Goal: Information Seeking & Learning: Learn about a topic

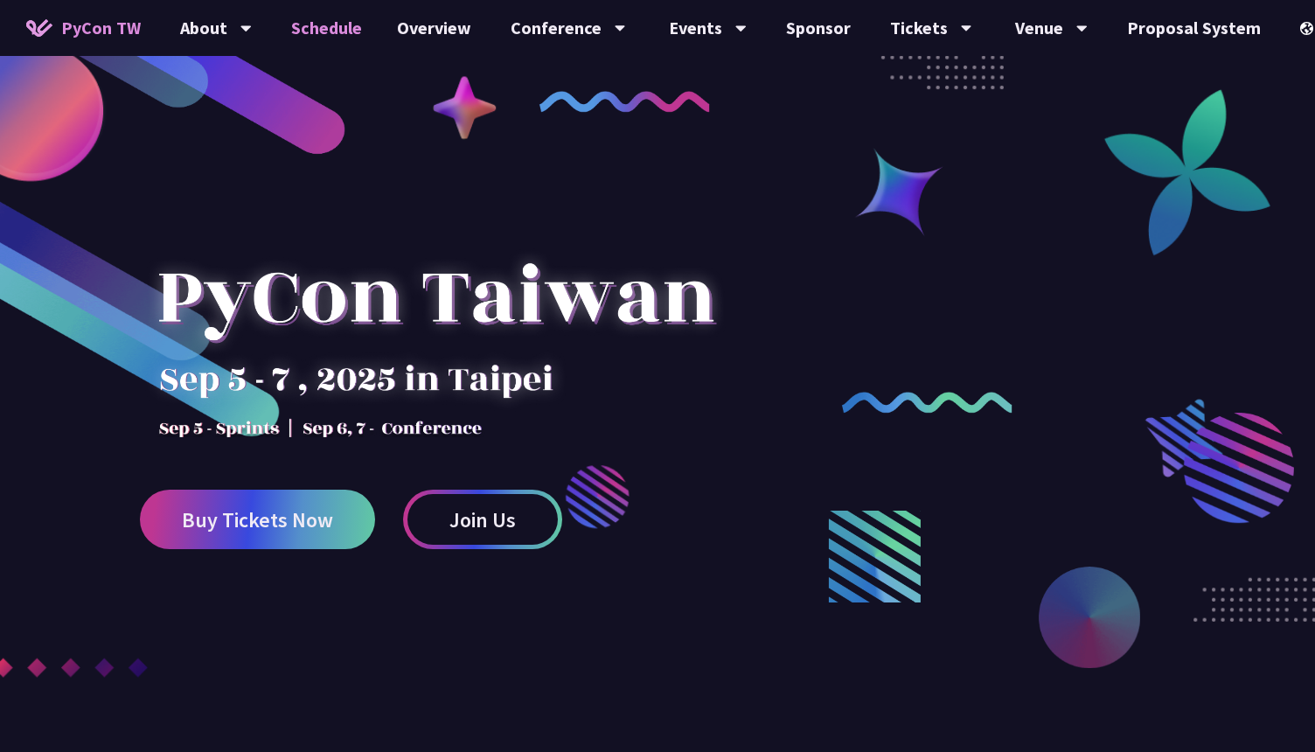
click at [334, 34] on link "Schedule" at bounding box center [327, 28] width 106 height 56
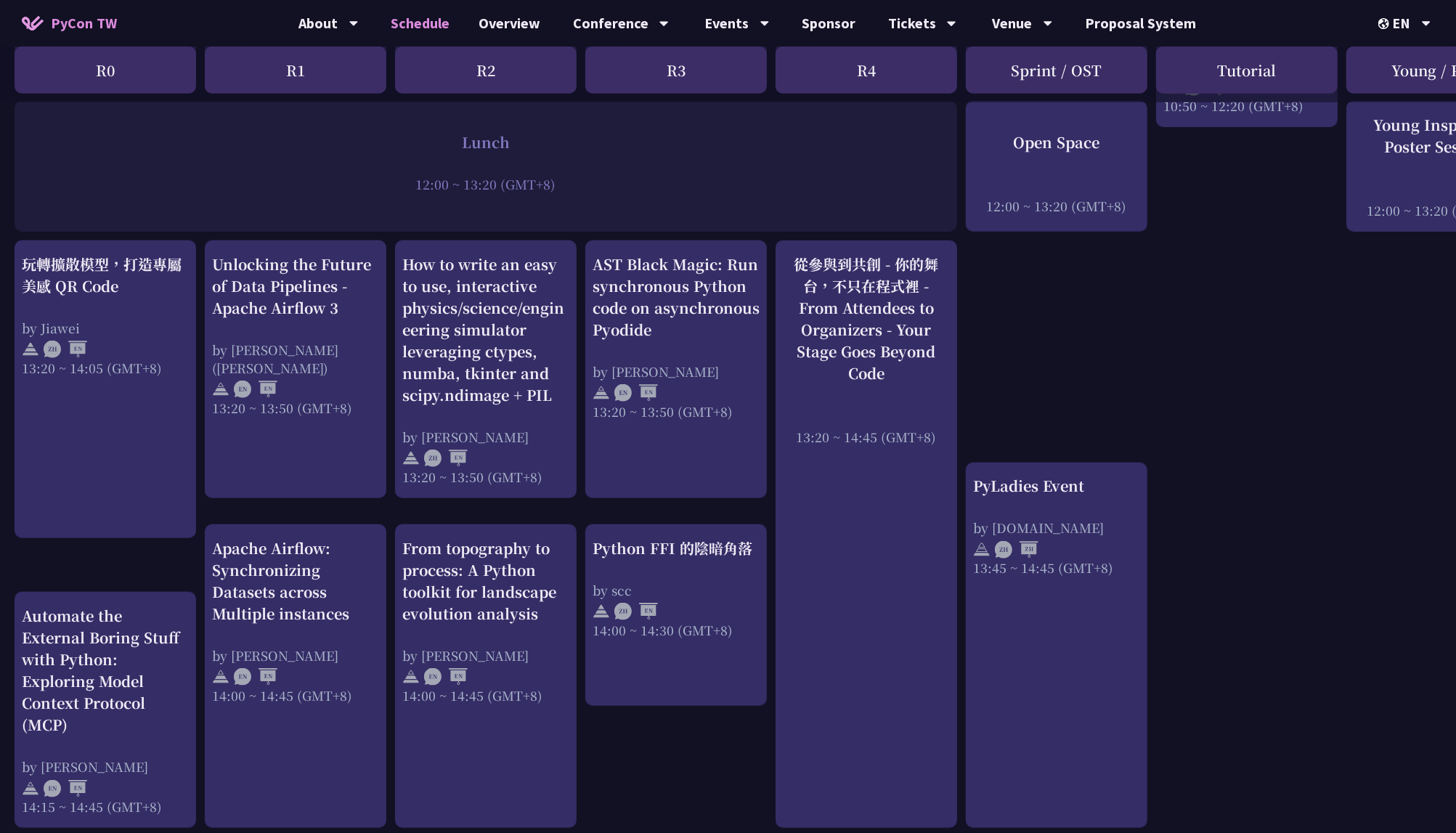
scroll to position [1056, 0]
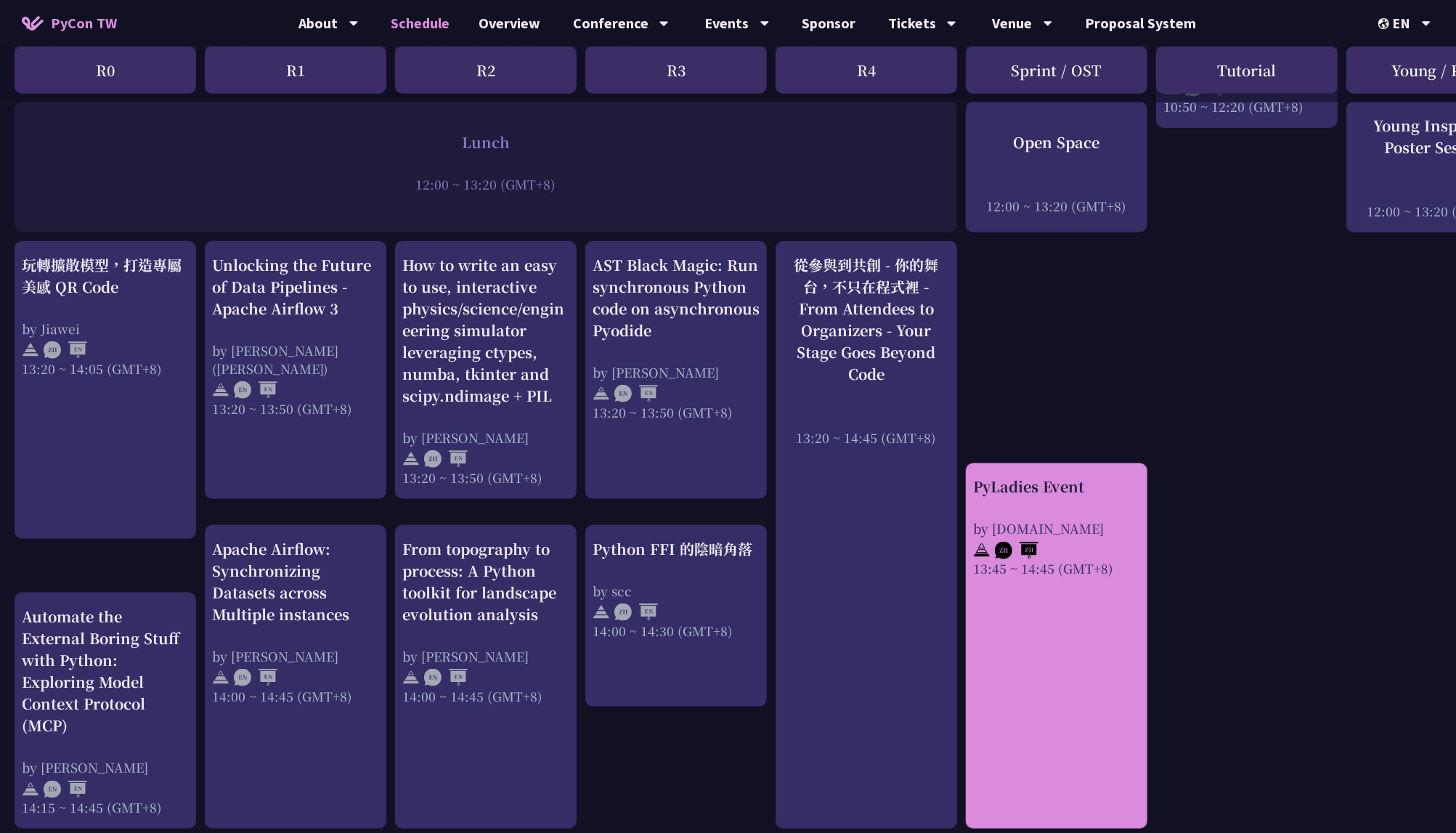
click at [1091, 624] on div "PyLadies Event by [DOMAIN_NAME] 13:45 ~ 14:45 (GMT+8)" at bounding box center [1056, 646] width 182 height 366
click at [1064, 496] on div "PyLadies Event by [DOMAIN_NAME] 13:45 ~ 14:45 (GMT+8)" at bounding box center [1056, 527] width 167 height 101
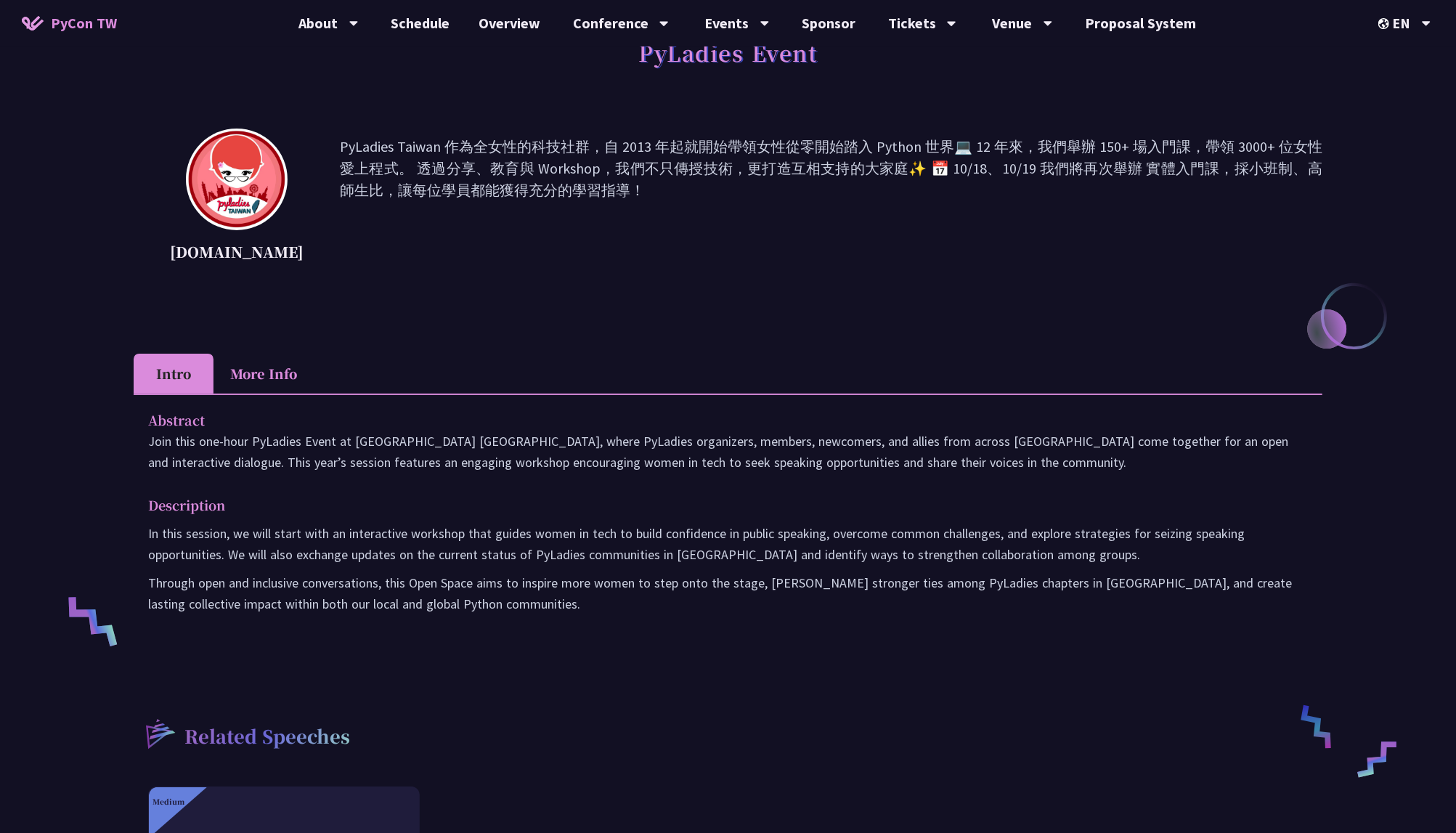
scroll to position [2, 0]
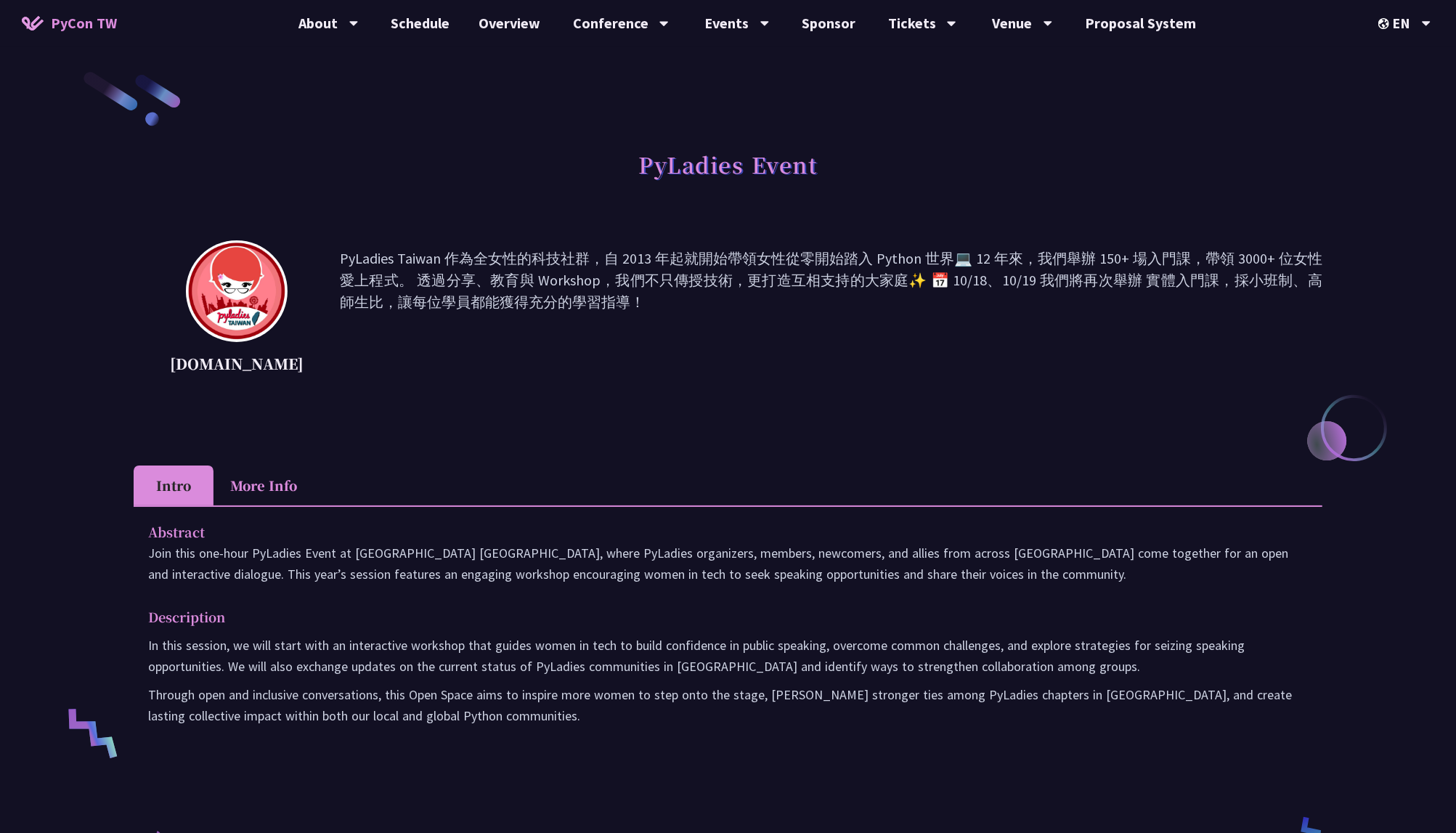
click at [268, 493] on li "More Info" at bounding box center [263, 485] width 100 height 40
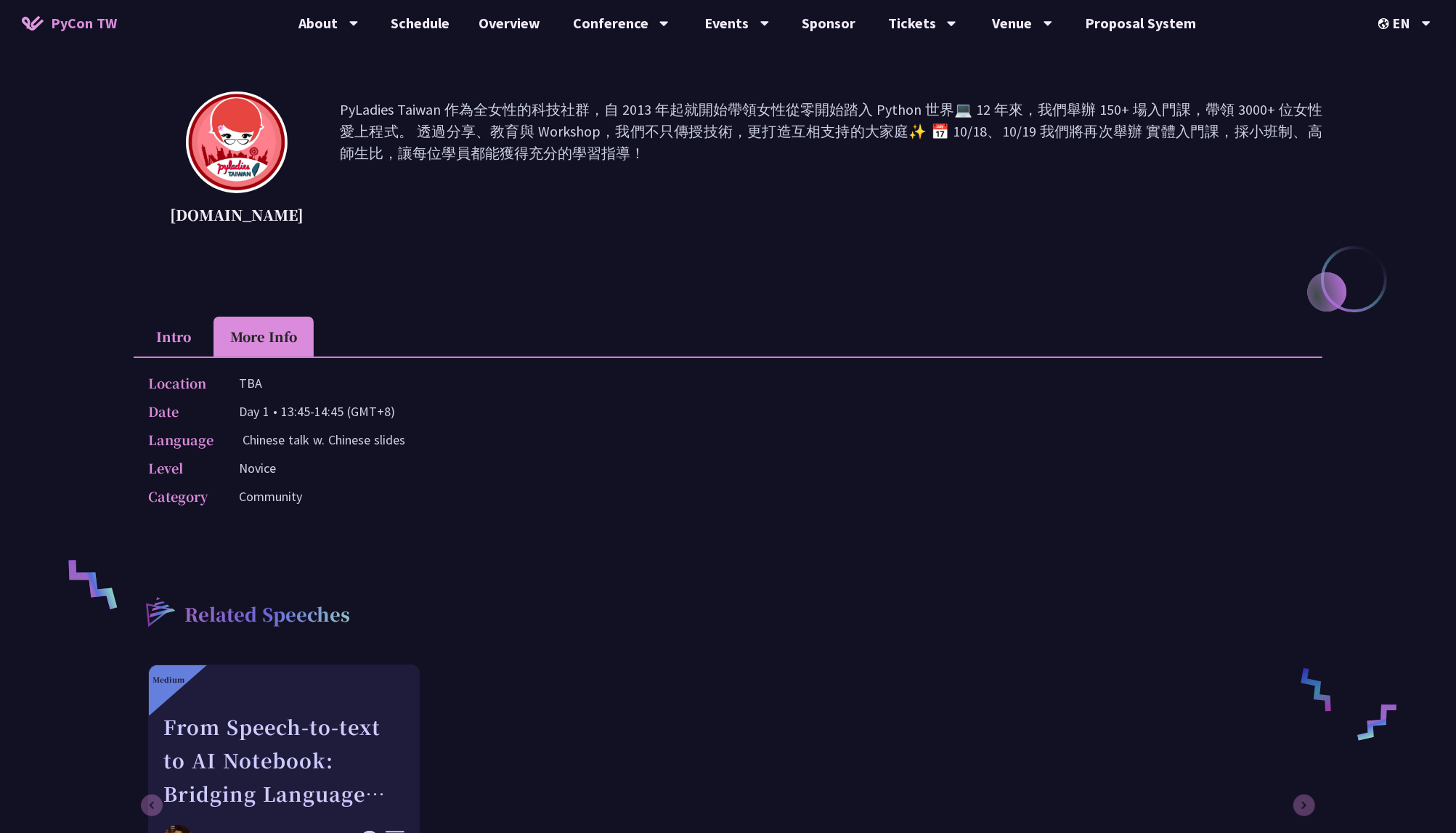
scroll to position [0, 0]
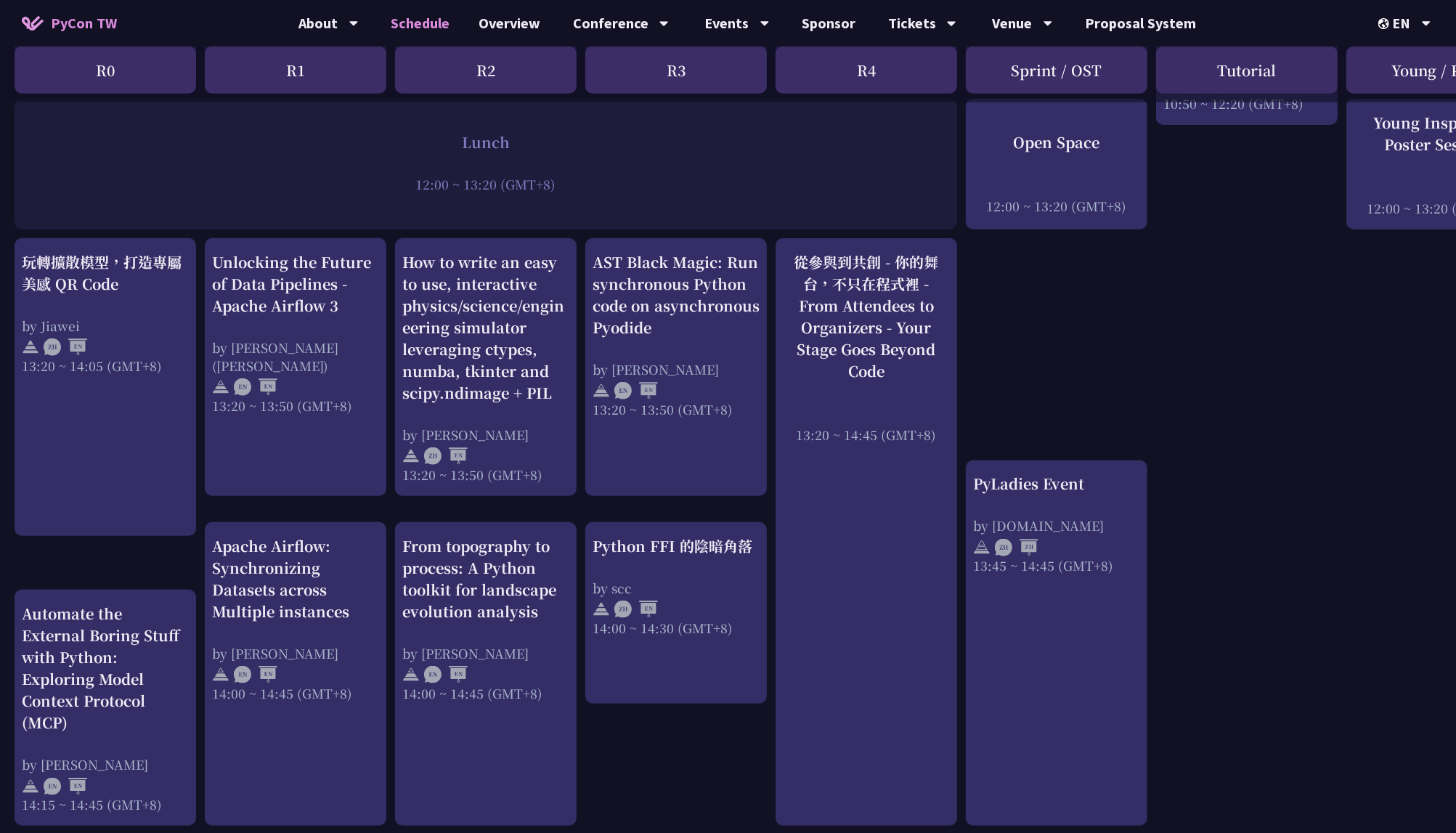
scroll to position [984, 0]
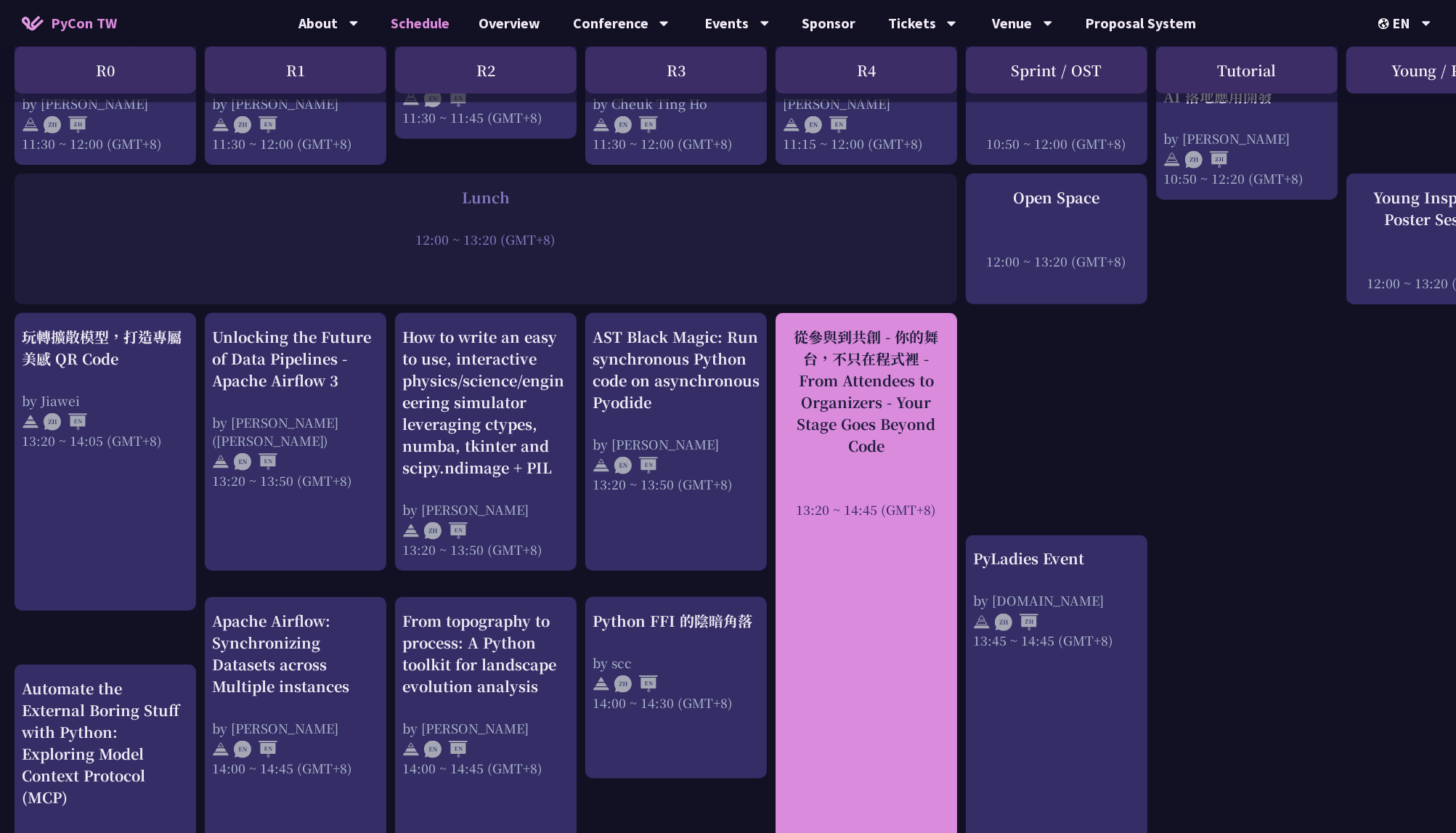
click at [880, 617] on div "從參與到共創 - 你的舞台，不只在程式裡 - From Attendees to Organizers - Your Stage Goes Beyond Co…" at bounding box center [866, 606] width 182 height 587
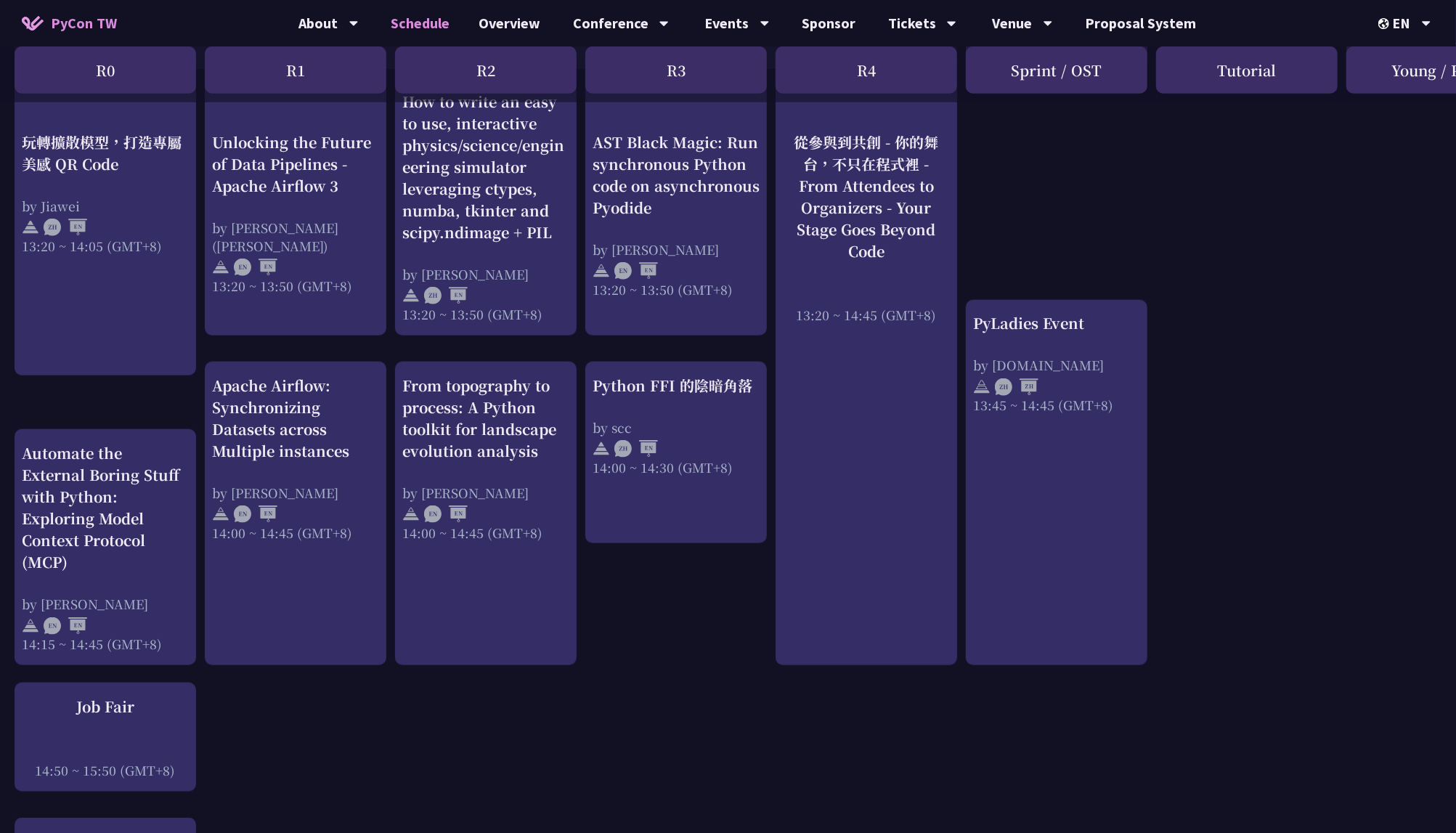
scroll to position [1099, 0]
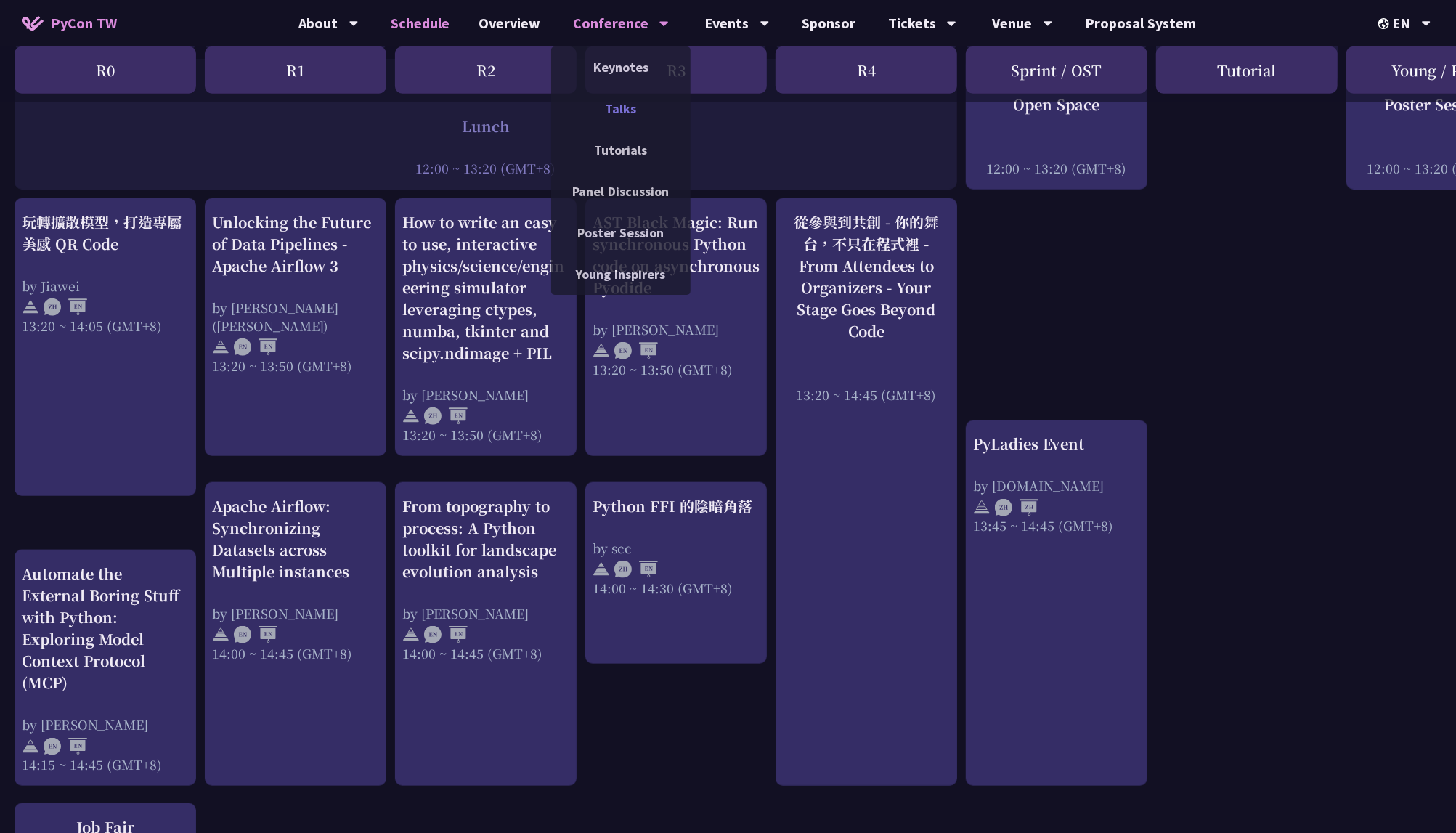
click at [615, 105] on link "Talks" at bounding box center [620, 108] width 140 height 34
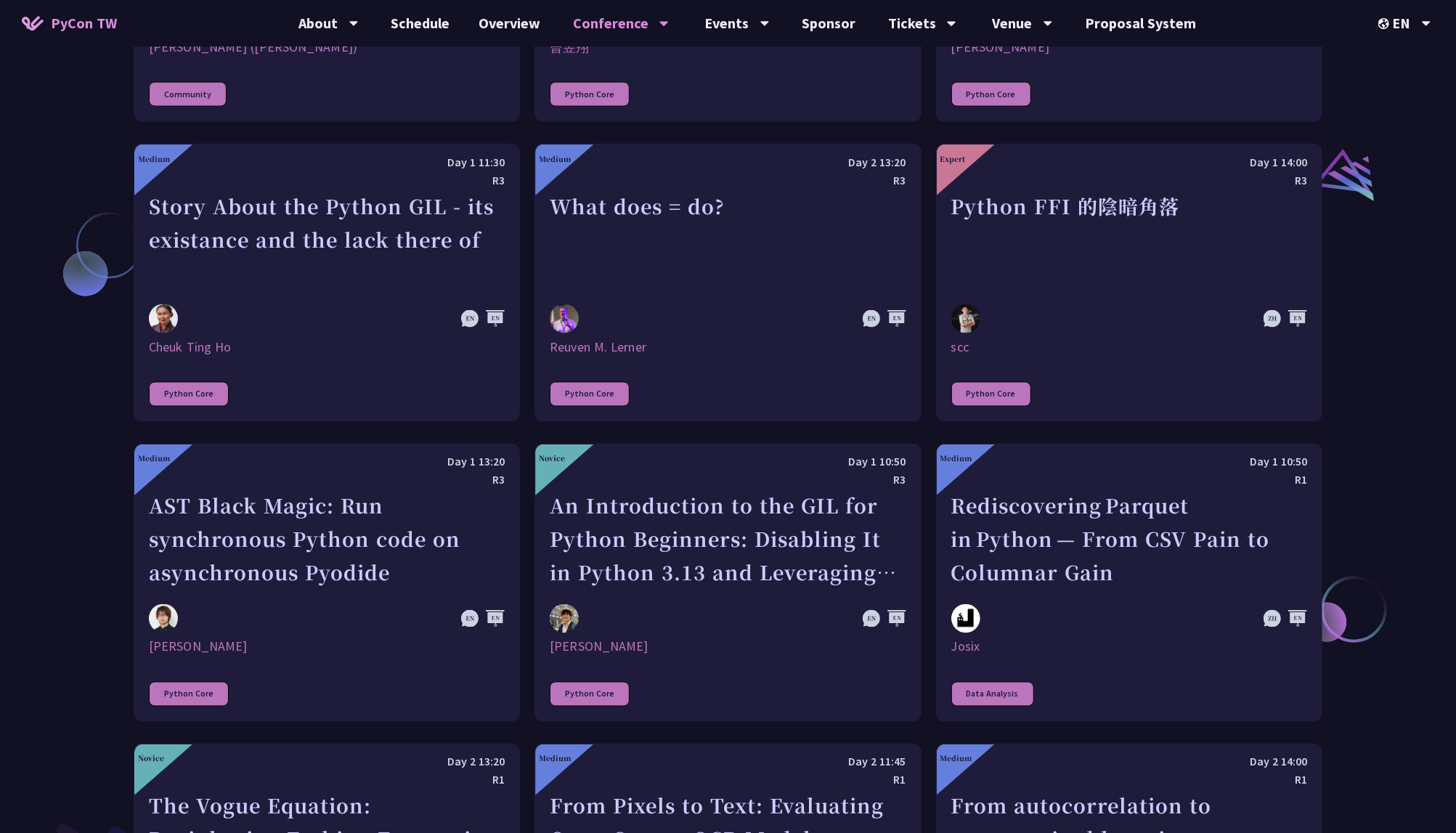
scroll to position [1819, 0]
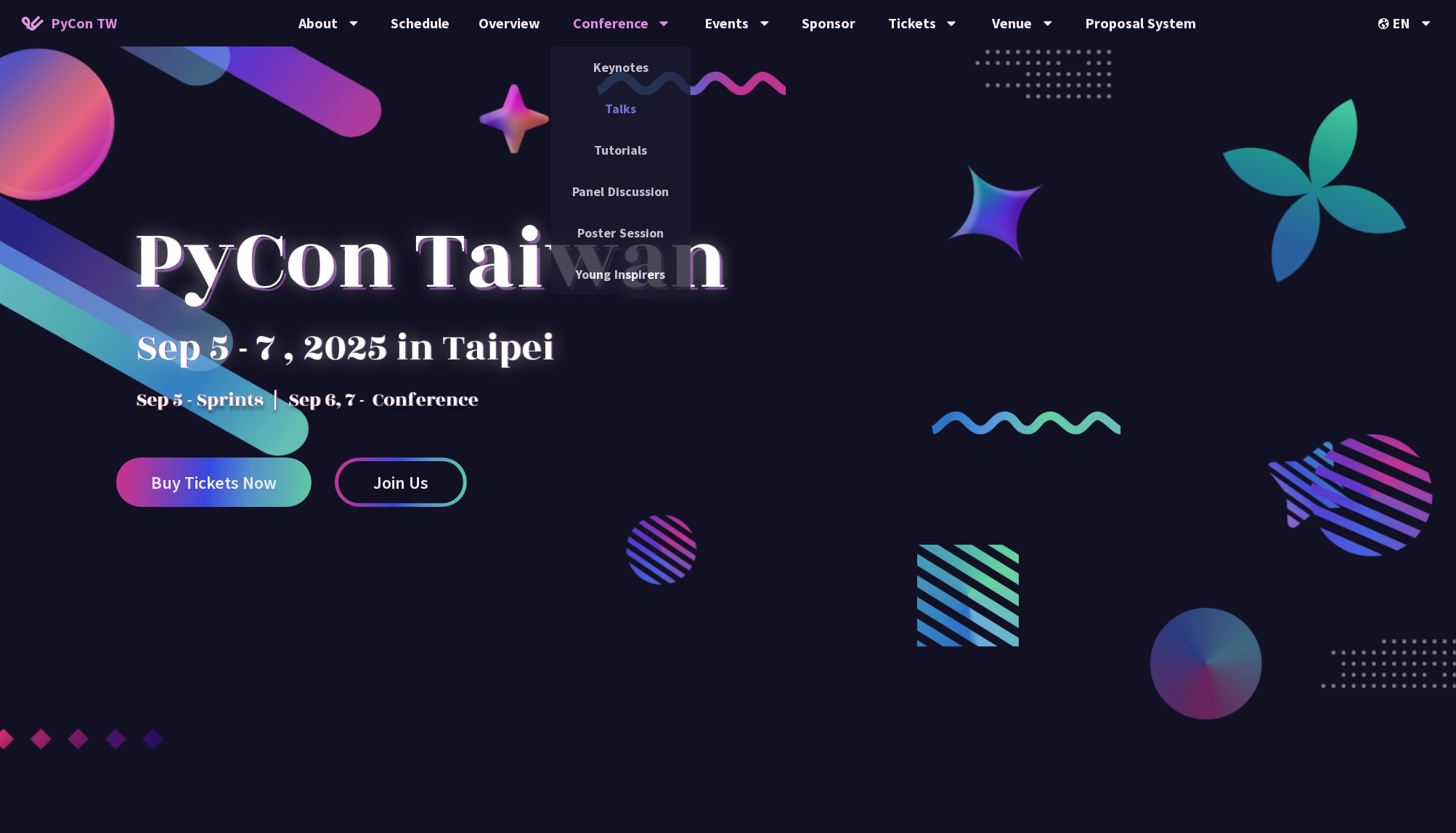
click at [646, 100] on link "Talks" at bounding box center [620, 108] width 140 height 34
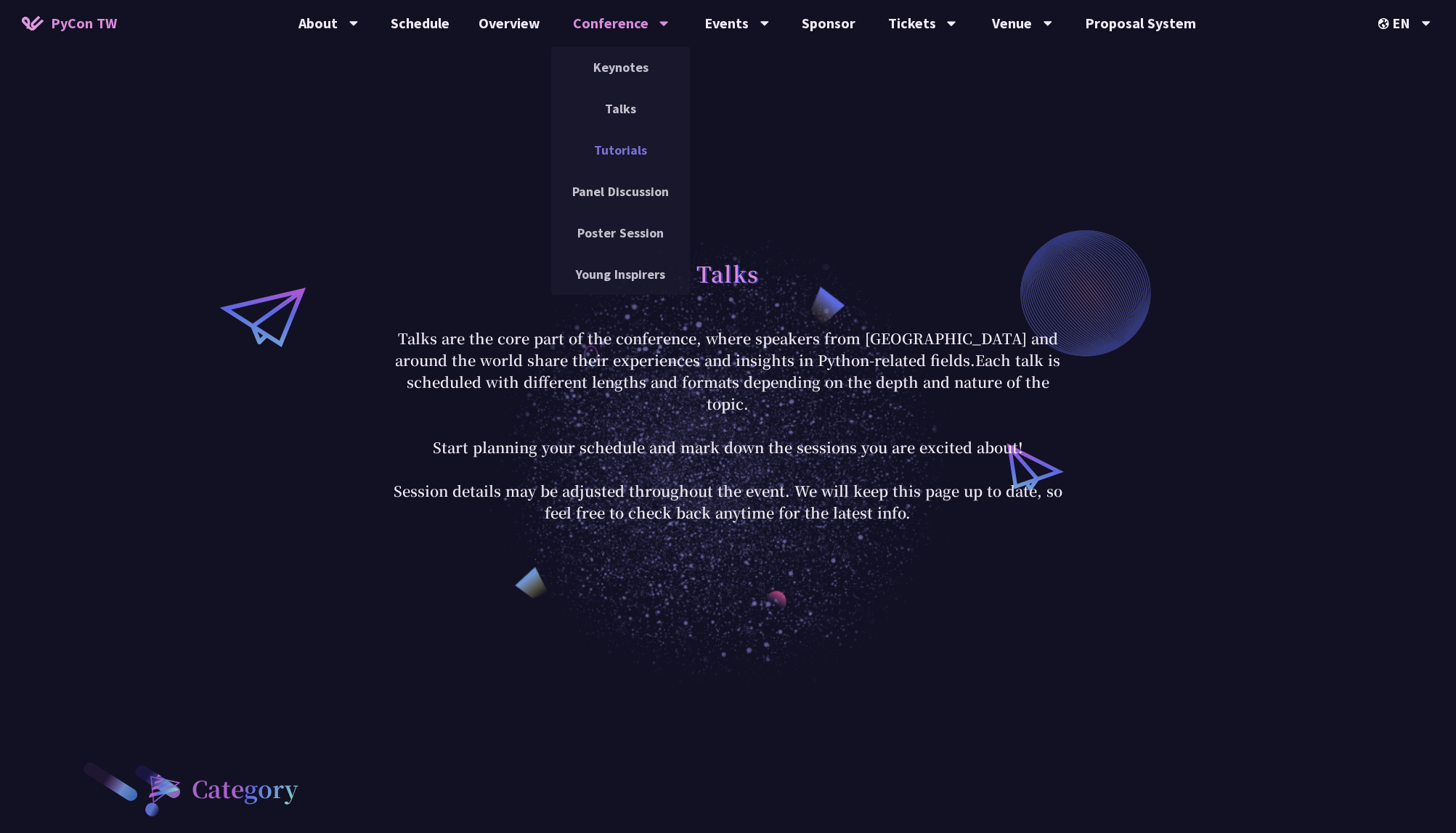
click at [630, 154] on link "Tutorials" at bounding box center [620, 149] width 140 height 34
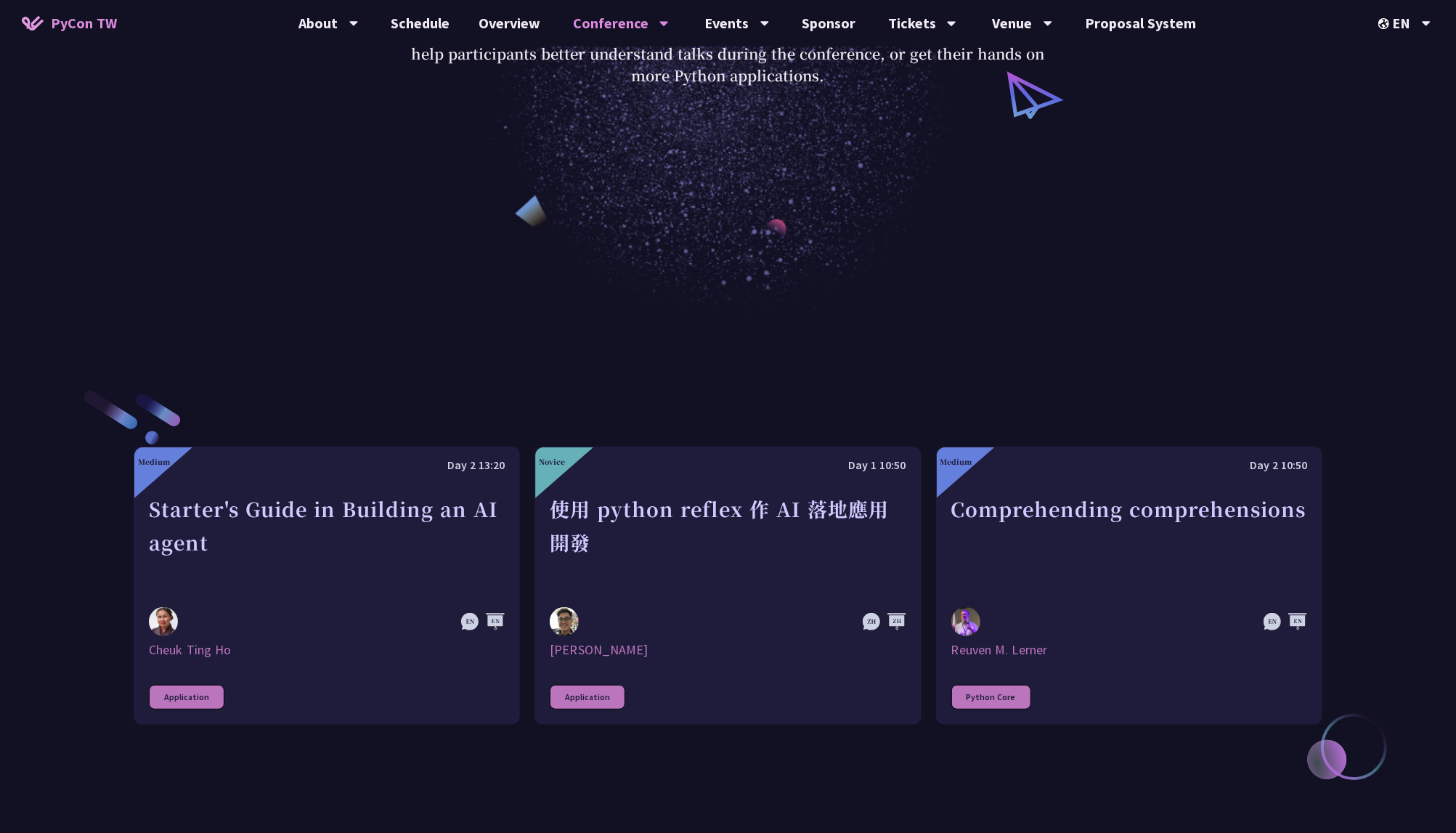
scroll to position [608, 0]
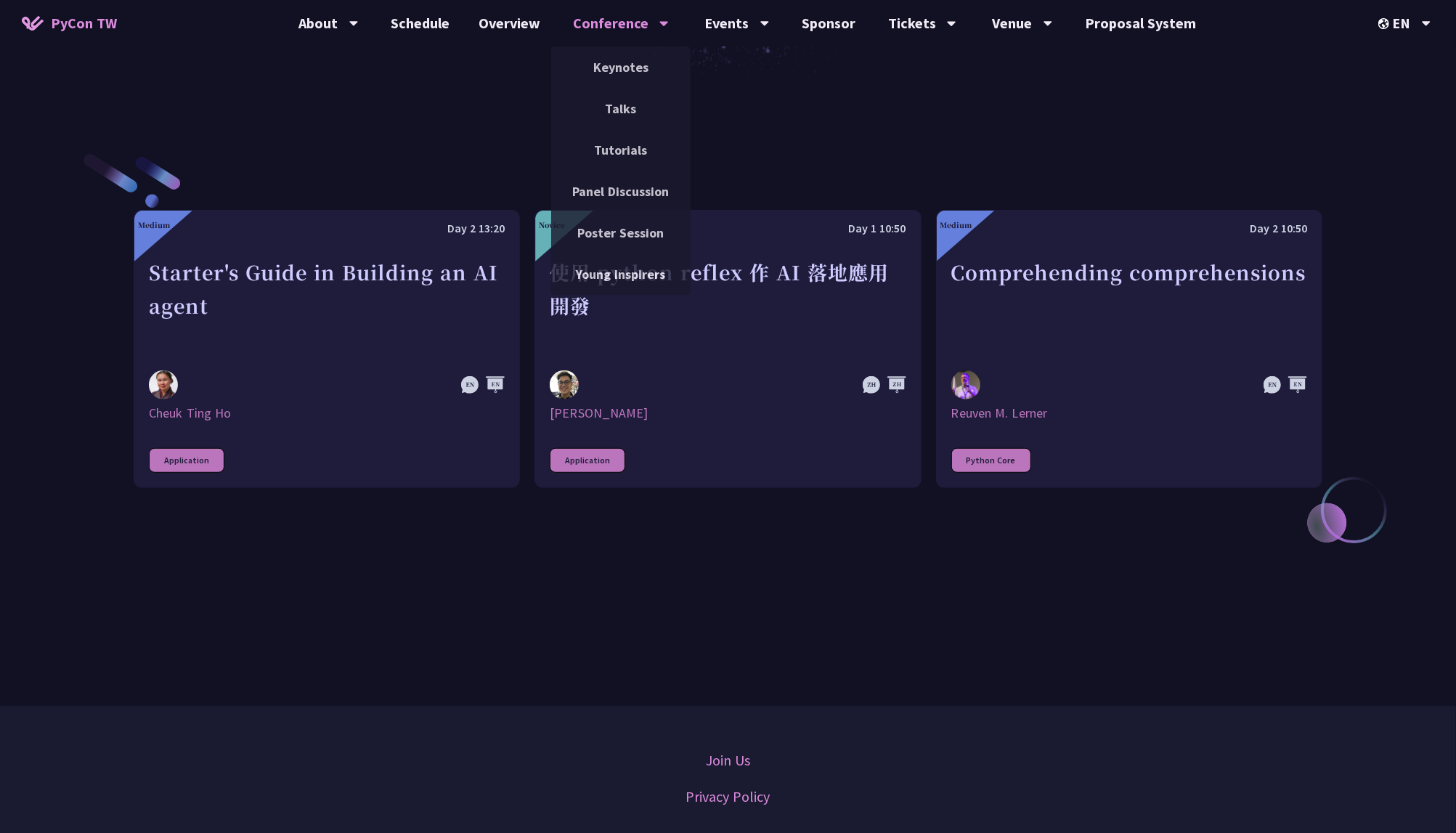
click at [606, 29] on div "Conference" at bounding box center [620, 23] width 96 height 47
click at [629, 116] on link "Talks" at bounding box center [620, 108] width 140 height 34
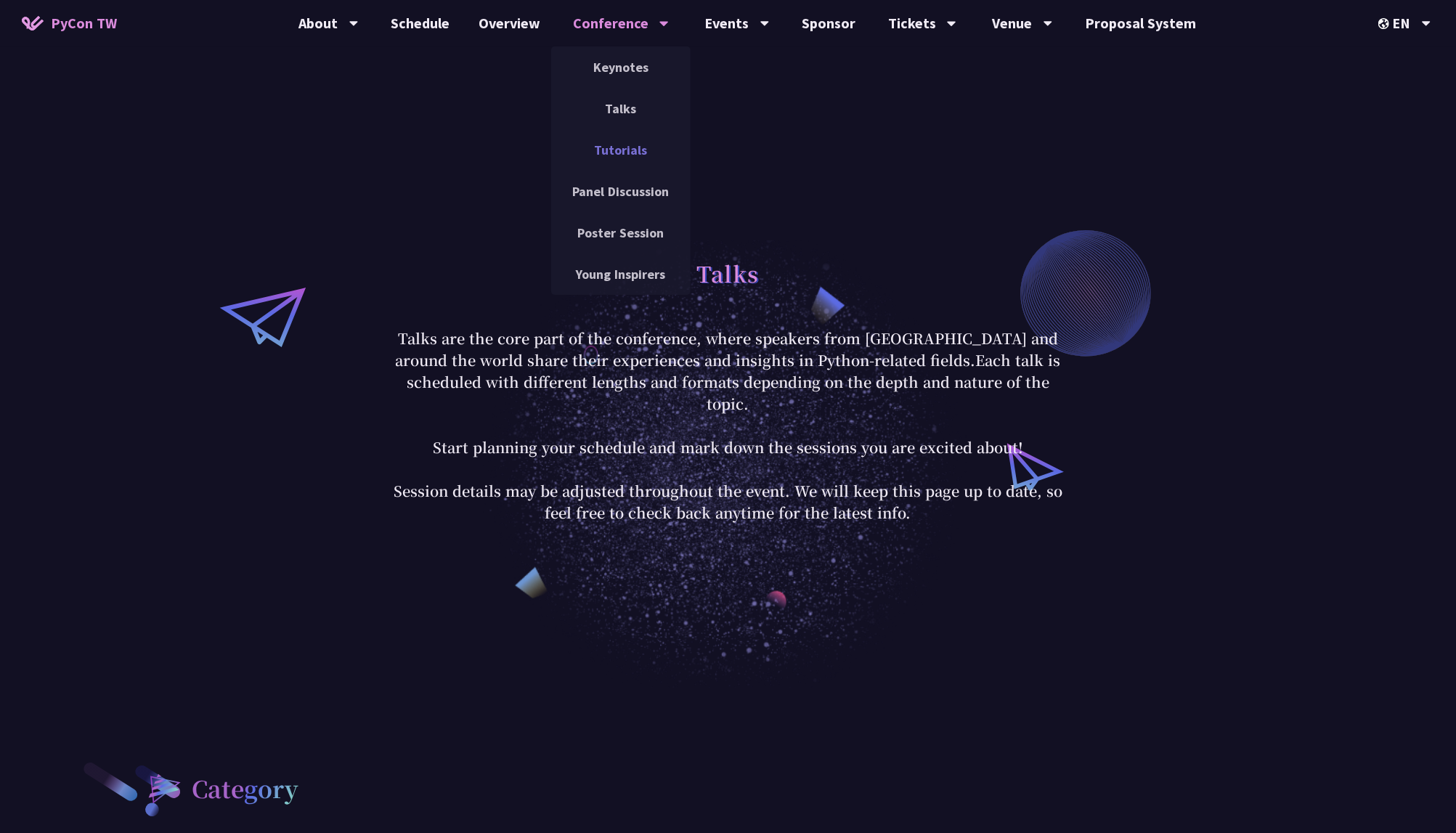
click at [625, 144] on link "Tutorials" at bounding box center [620, 149] width 140 height 34
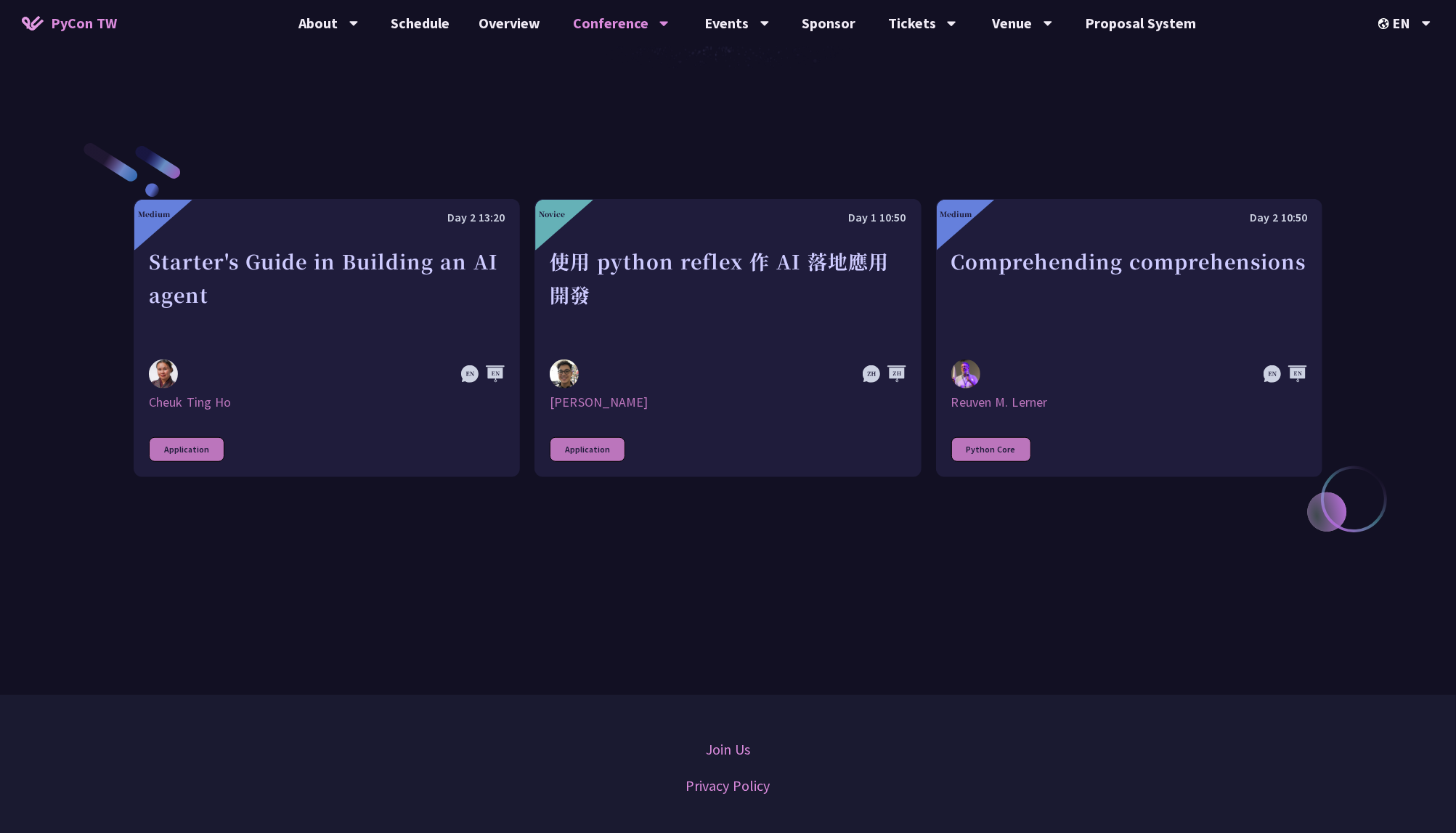
scroll to position [646, 0]
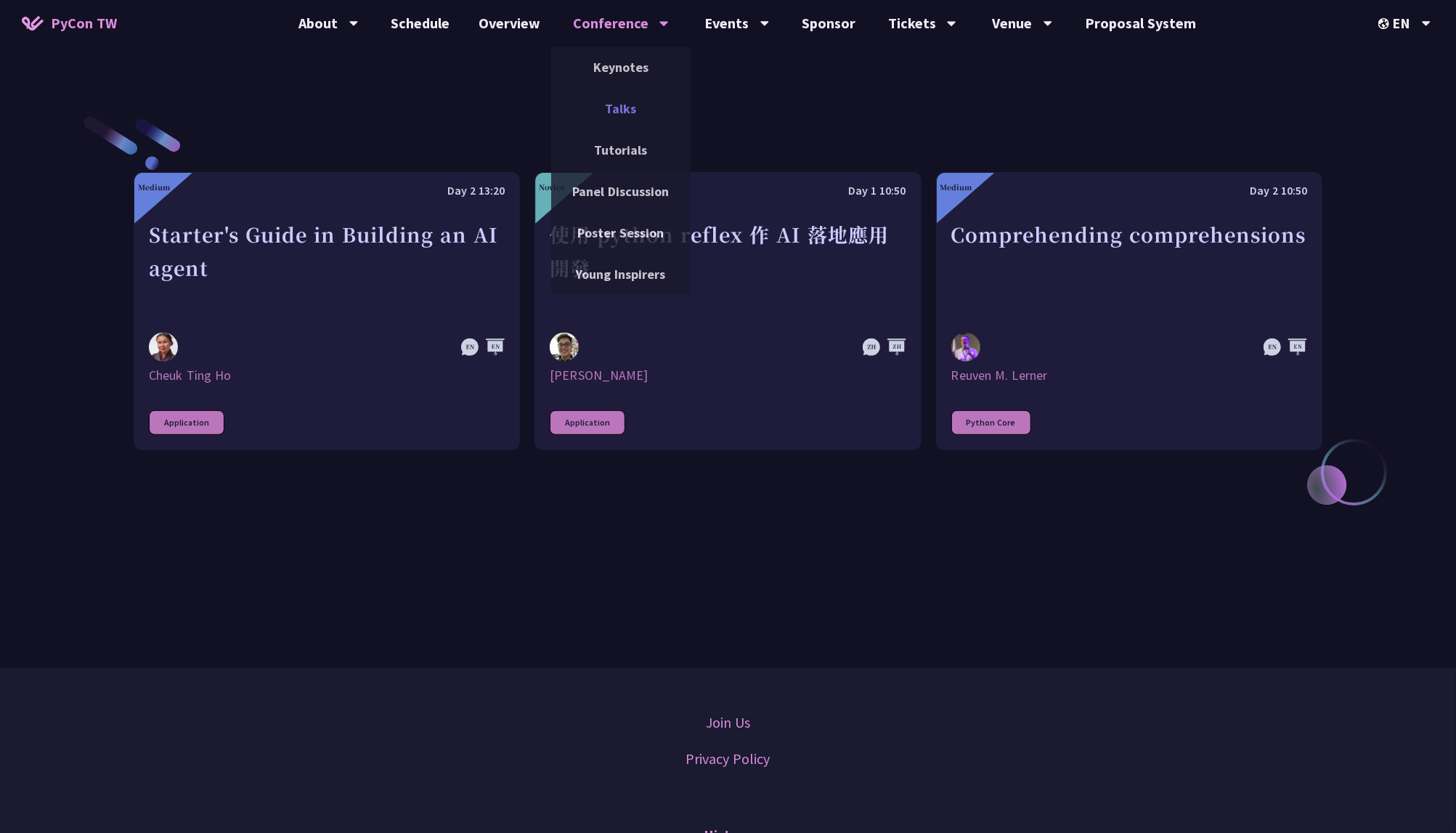
click at [610, 100] on link "Talks" at bounding box center [620, 108] width 140 height 34
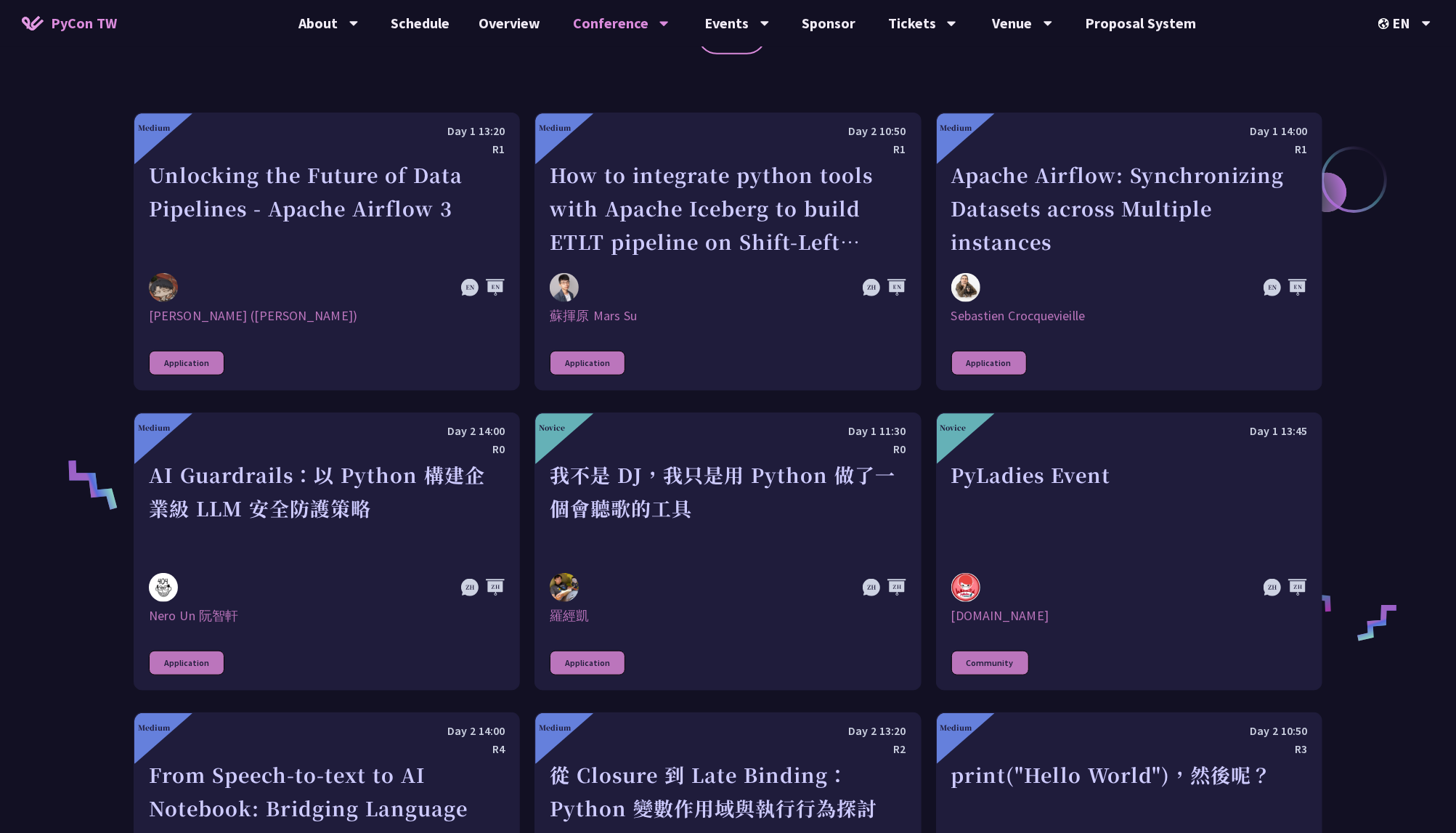
scroll to position [939, 0]
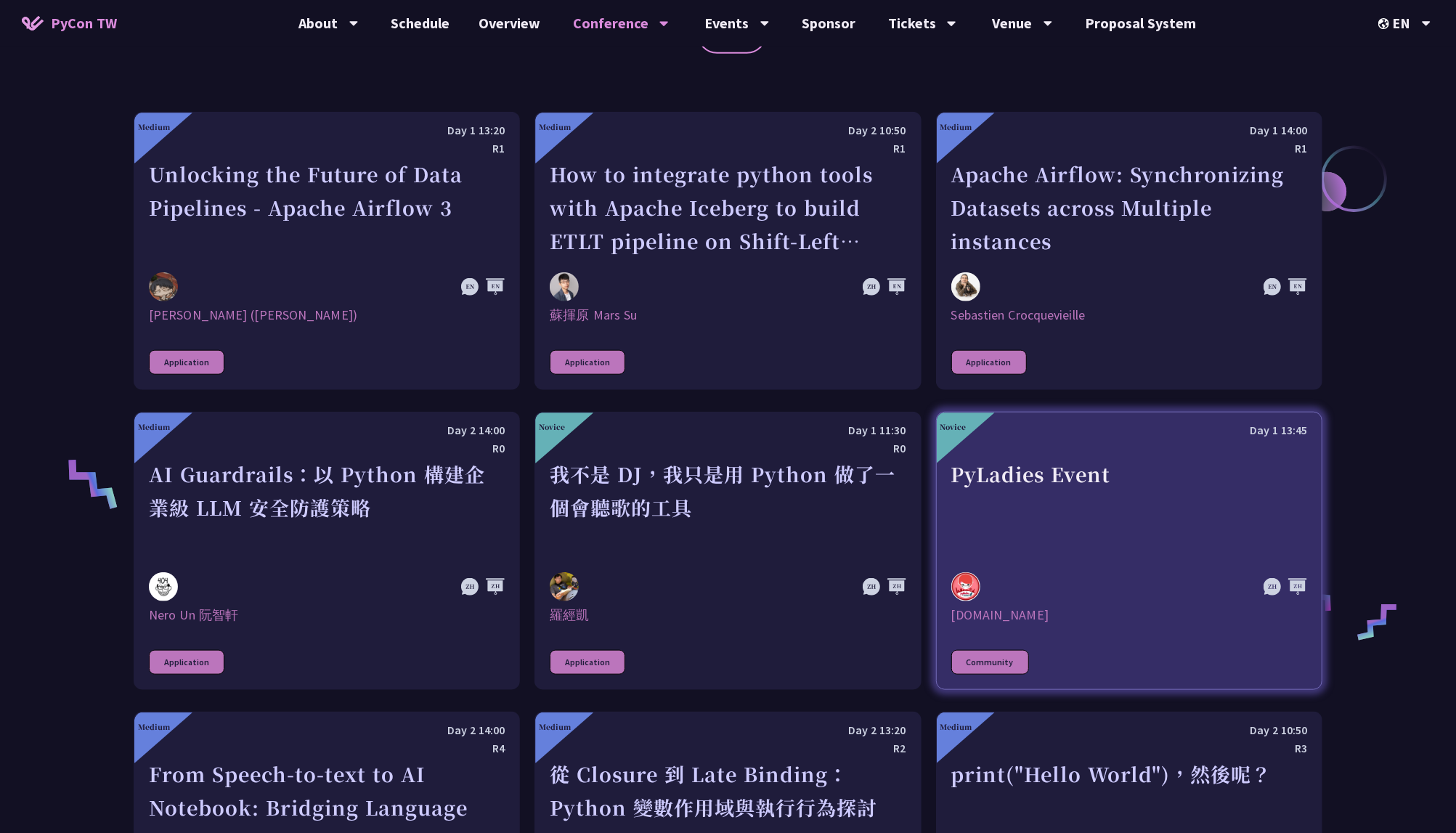
click at [1030, 475] on div "PyLadies Event" at bounding box center [1129, 507] width 355 height 100
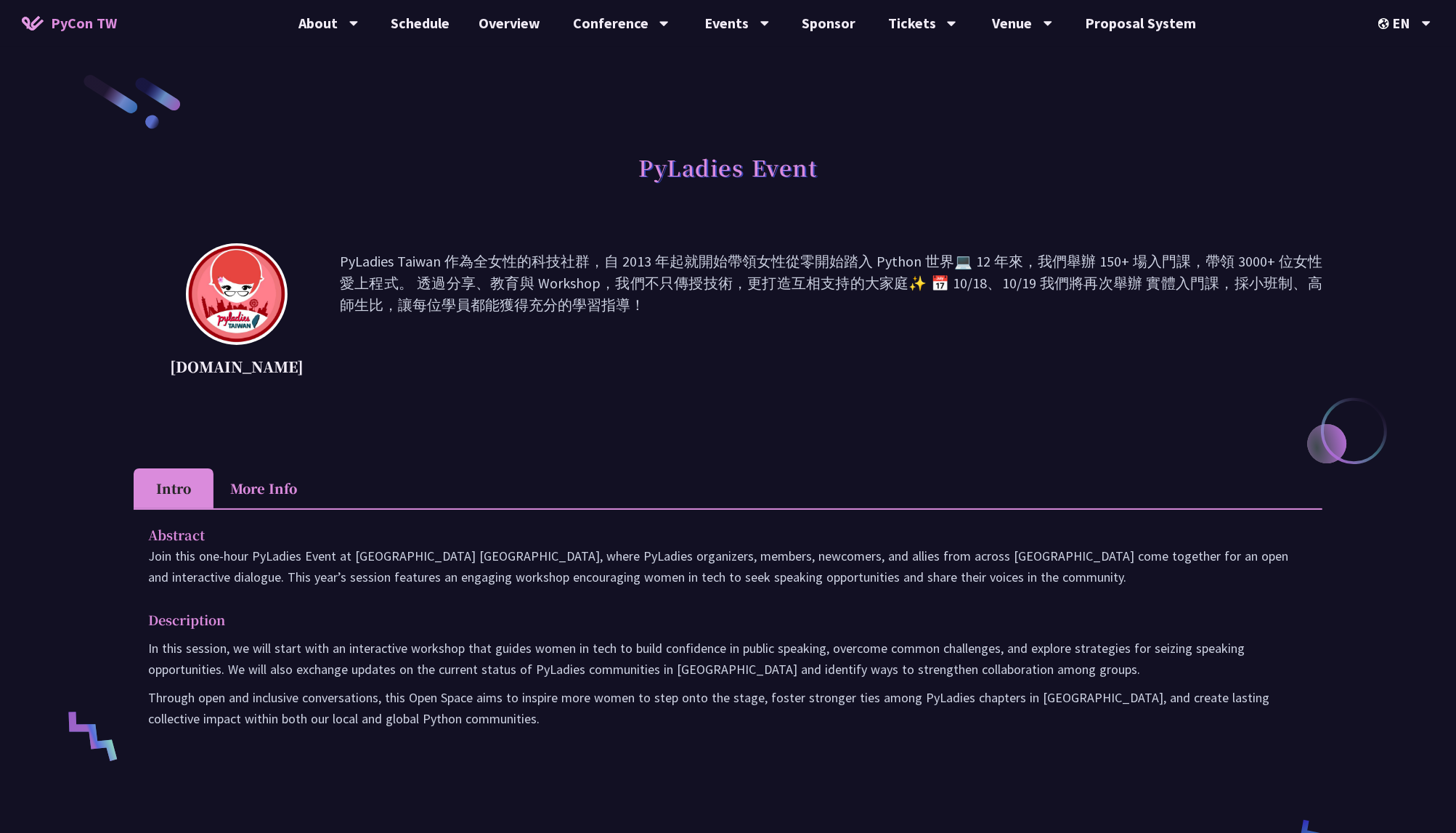
scroll to position [939, 0]
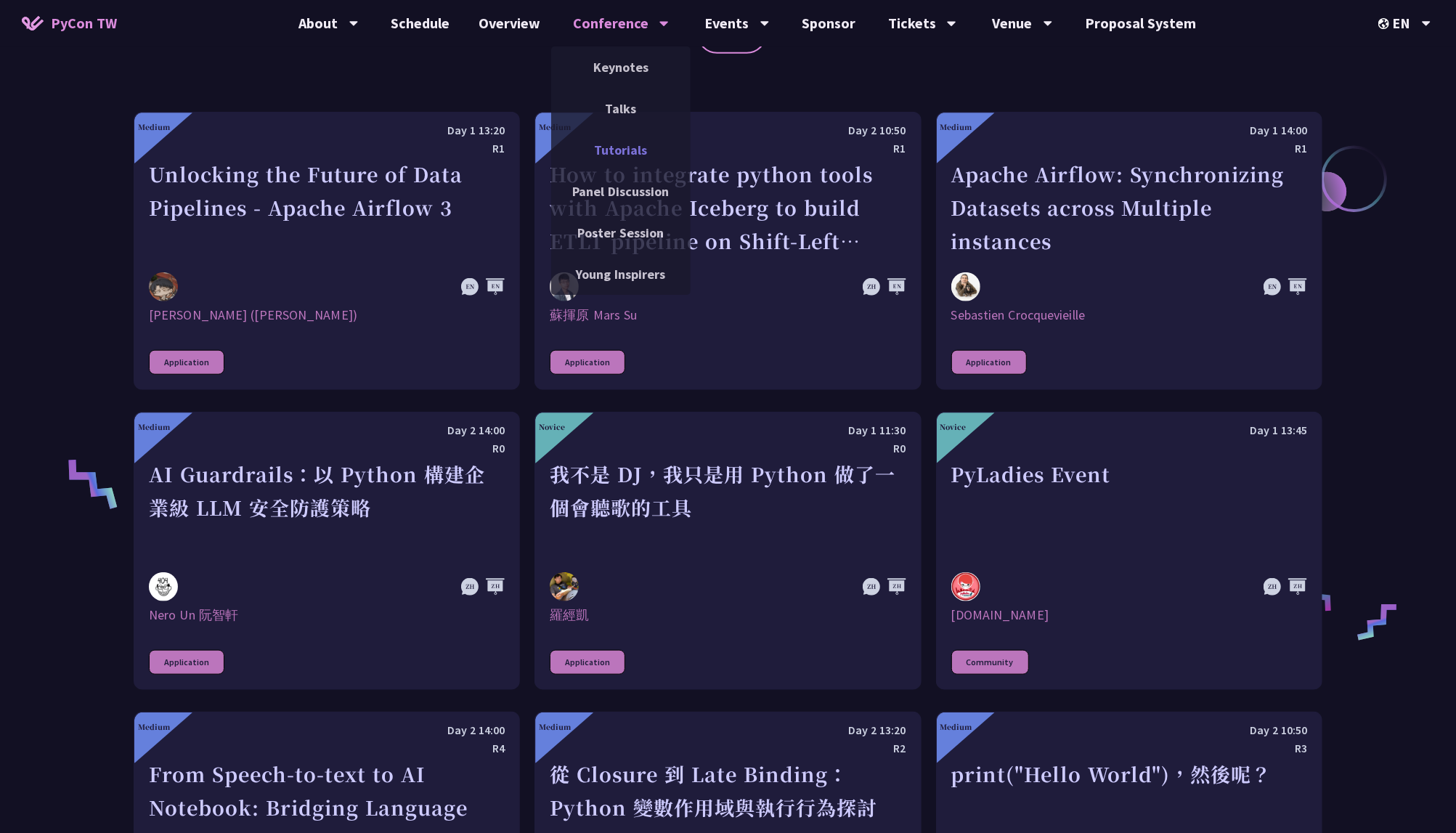
click at [614, 166] on link "Tutorials" at bounding box center [620, 149] width 140 height 34
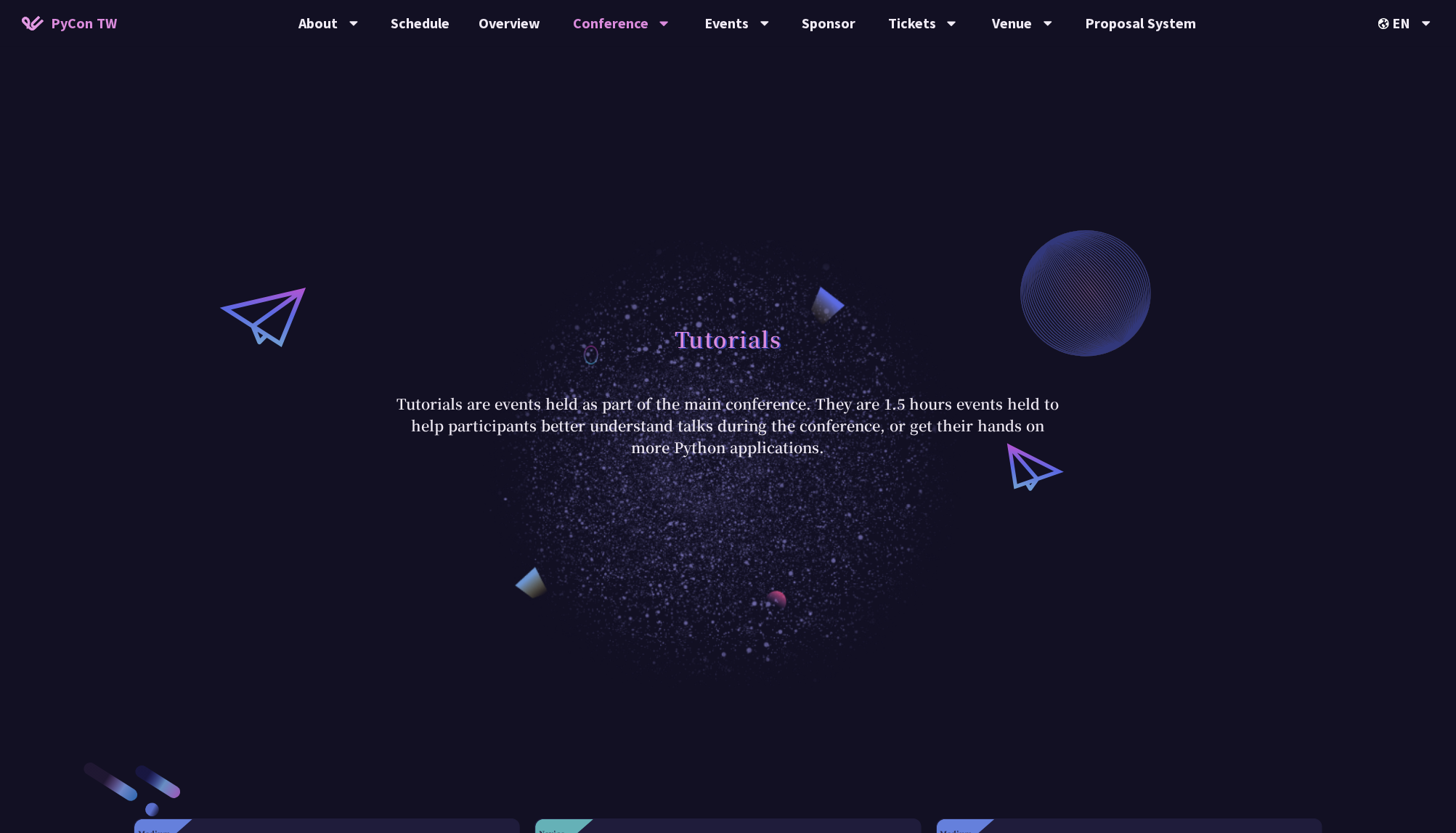
scroll to position [343, 0]
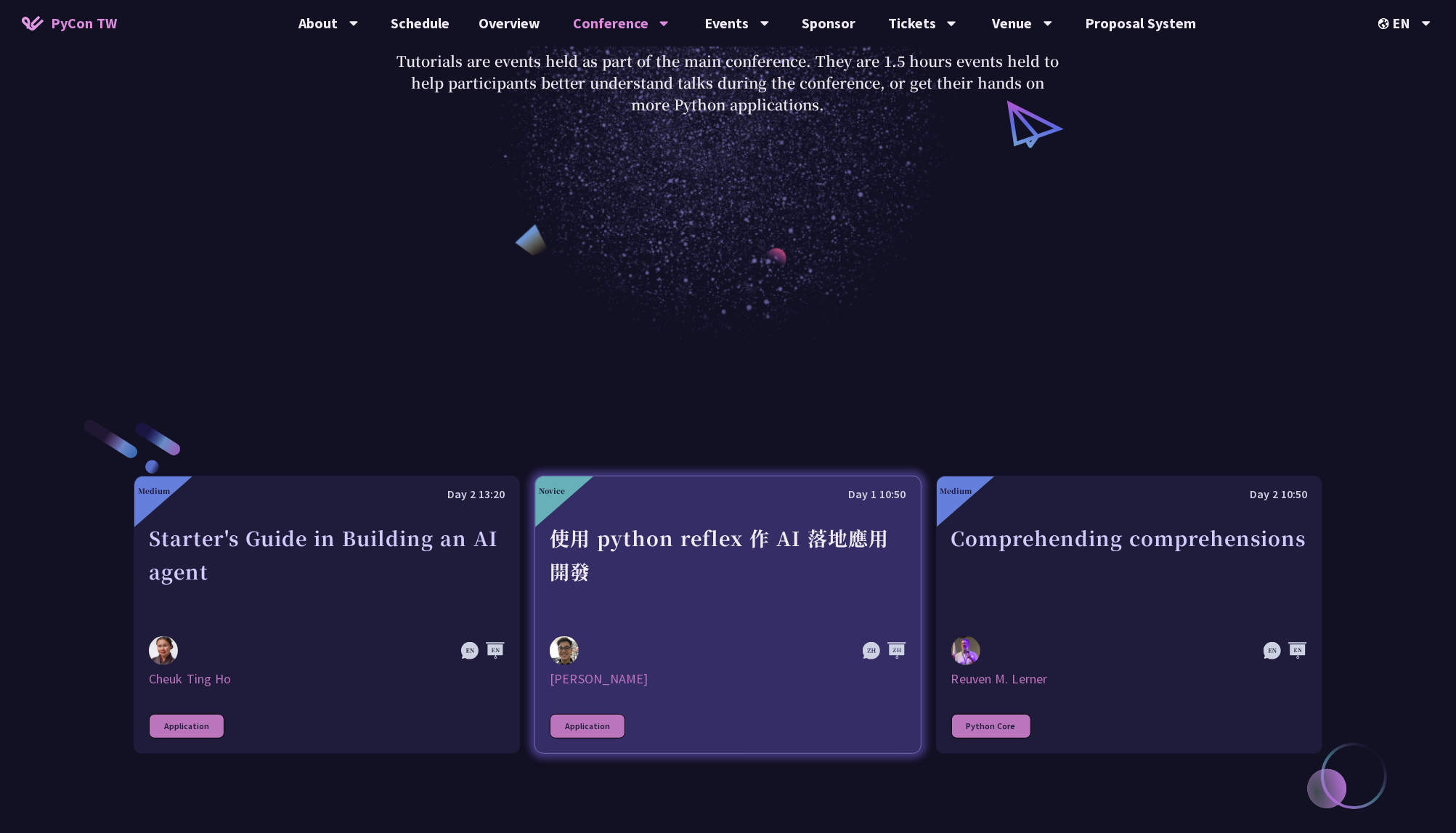
click at [707, 556] on div "使用 python reflex 作 AI 落地應用開發" at bounding box center [728, 571] width 355 height 100
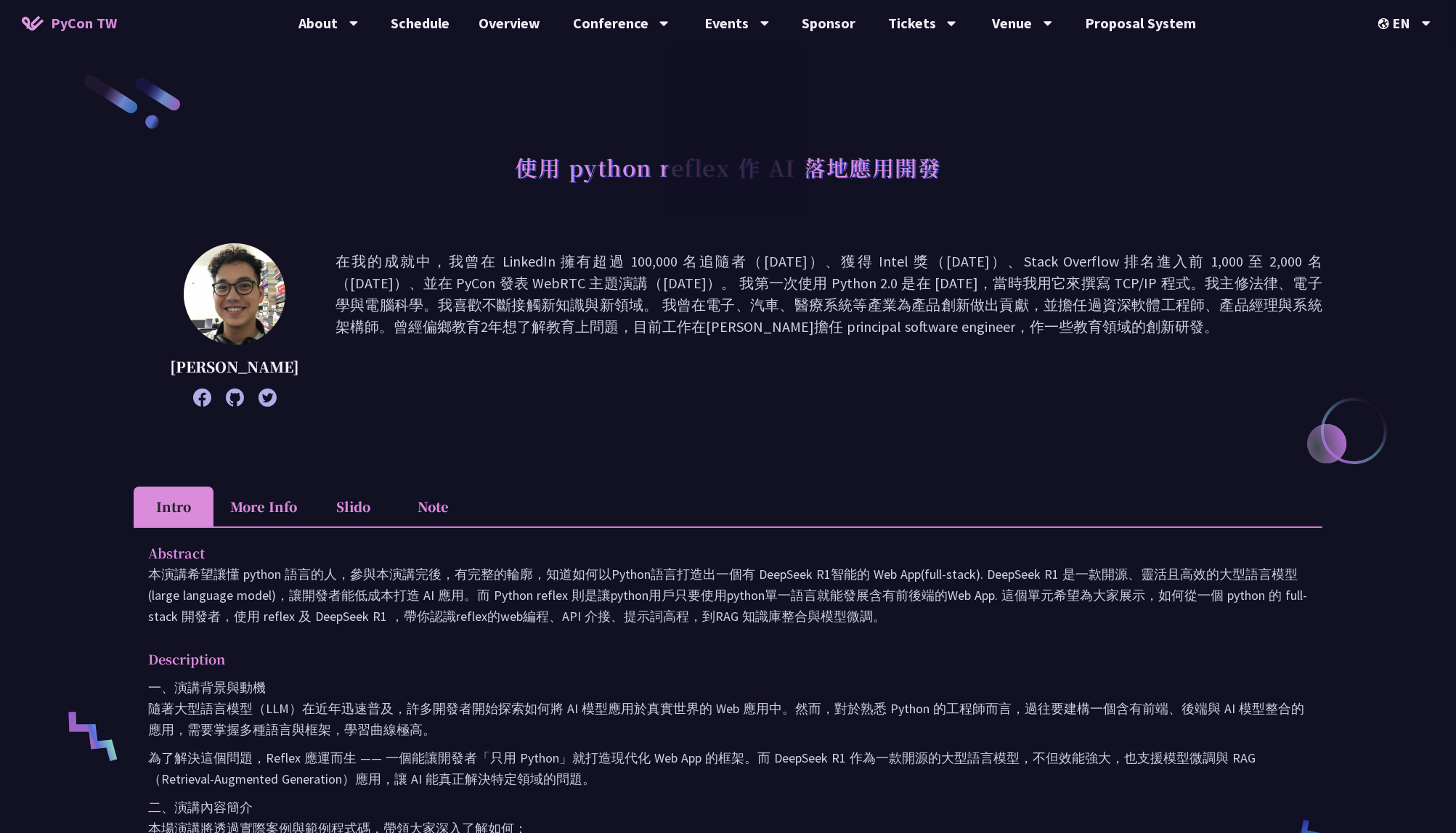
click at [414, 149] on div "使用 python reflex 作 AI 落地應用開發" at bounding box center [728, 184] width 1189 height 76
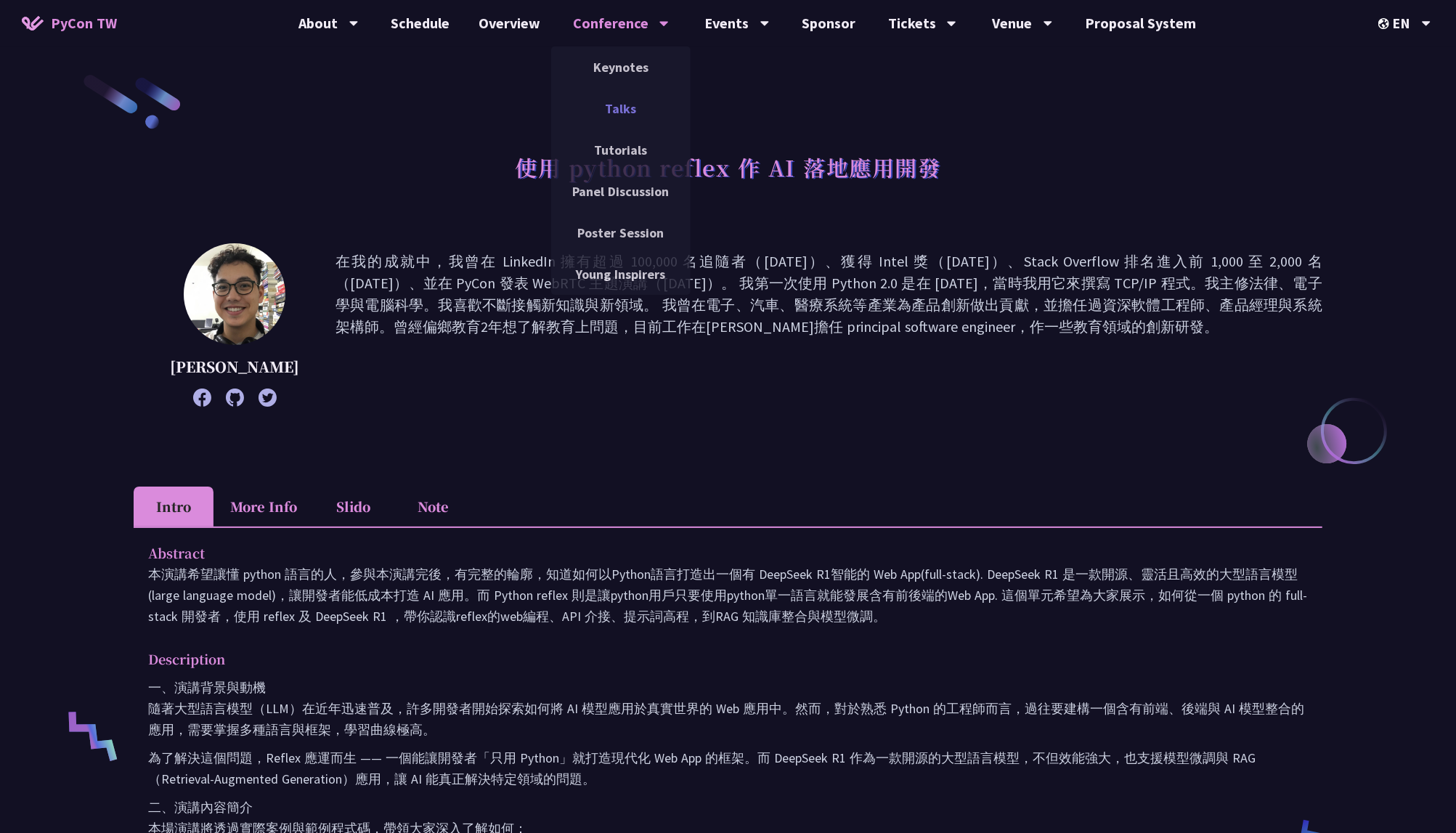
click at [617, 122] on link "Talks" at bounding box center [620, 108] width 140 height 34
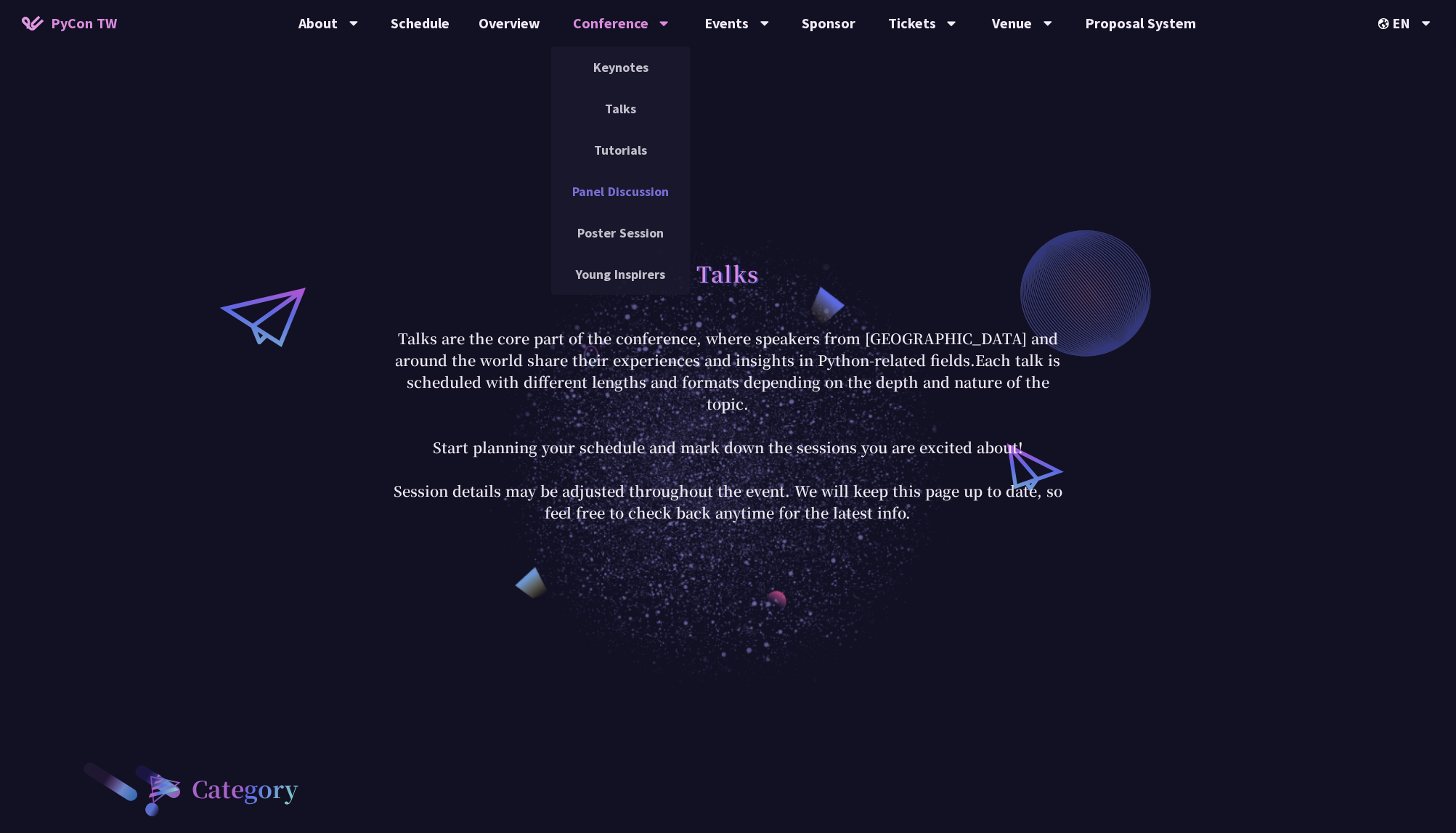
click at [609, 194] on link "Panel Discussion" at bounding box center [620, 191] width 140 height 34
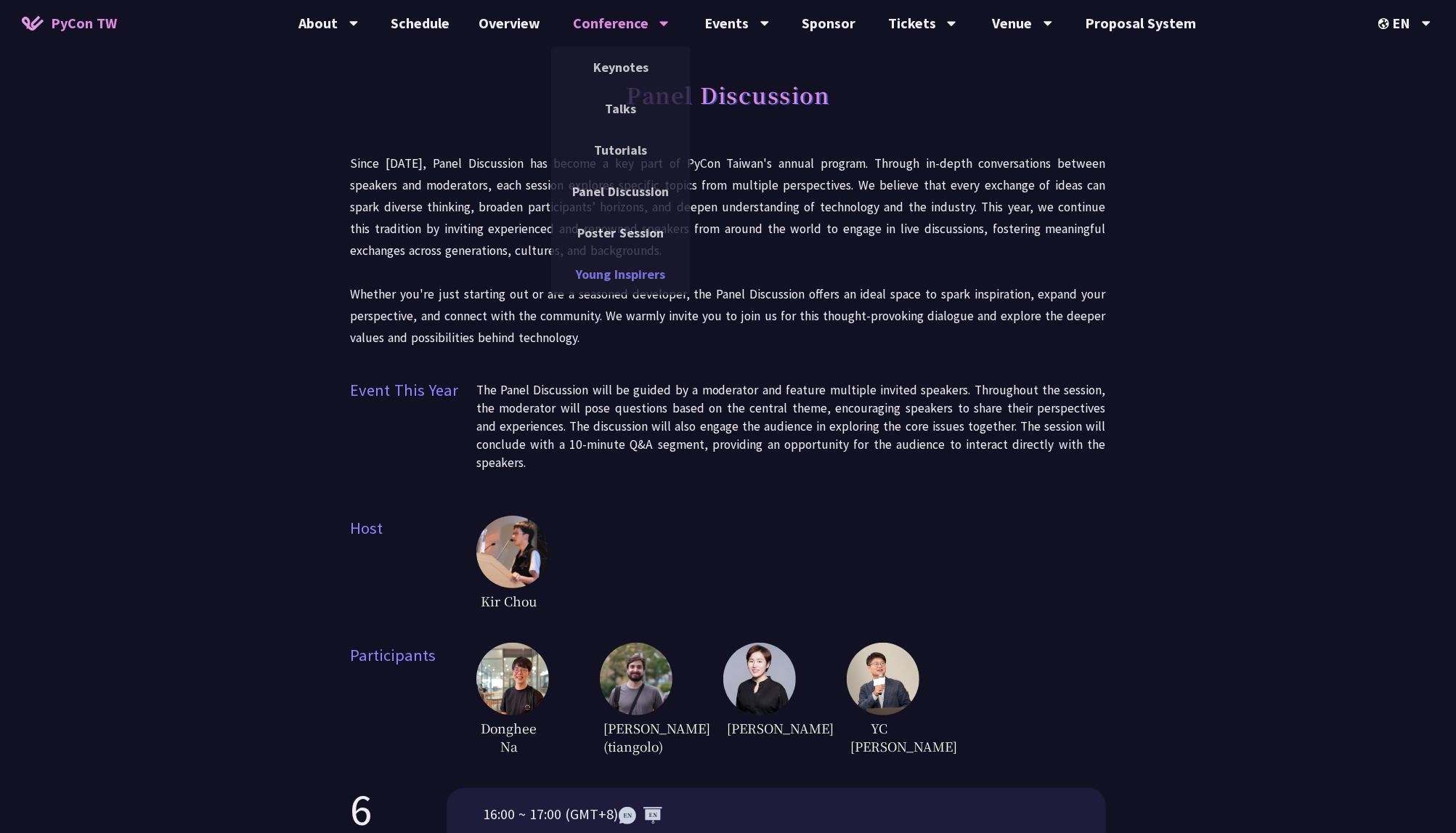
click at [643, 273] on link "Young Inspirers" at bounding box center [620, 273] width 140 height 34
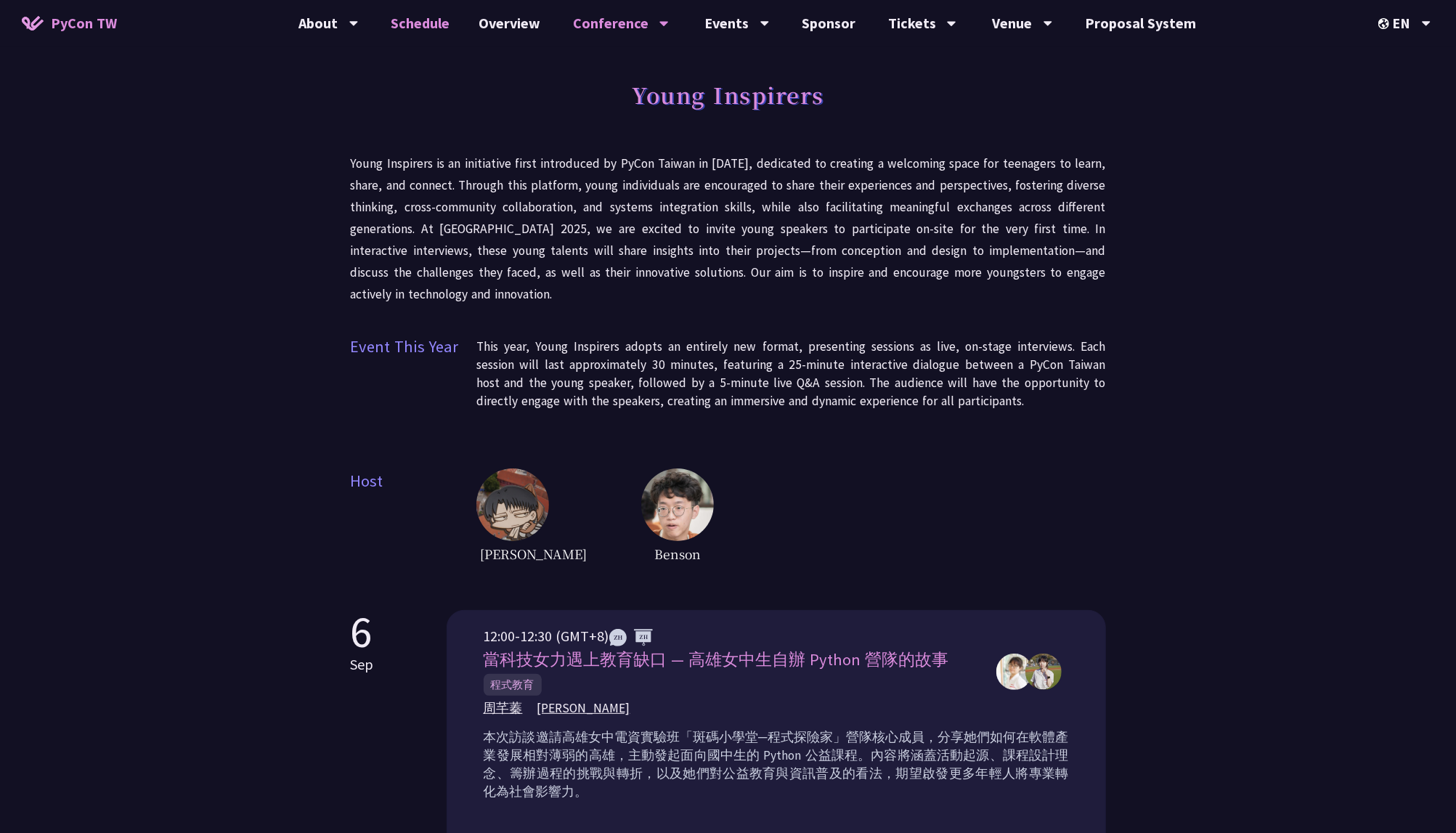
click at [415, 25] on link "Schedule" at bounding box center [420, 23] width 88 height 47
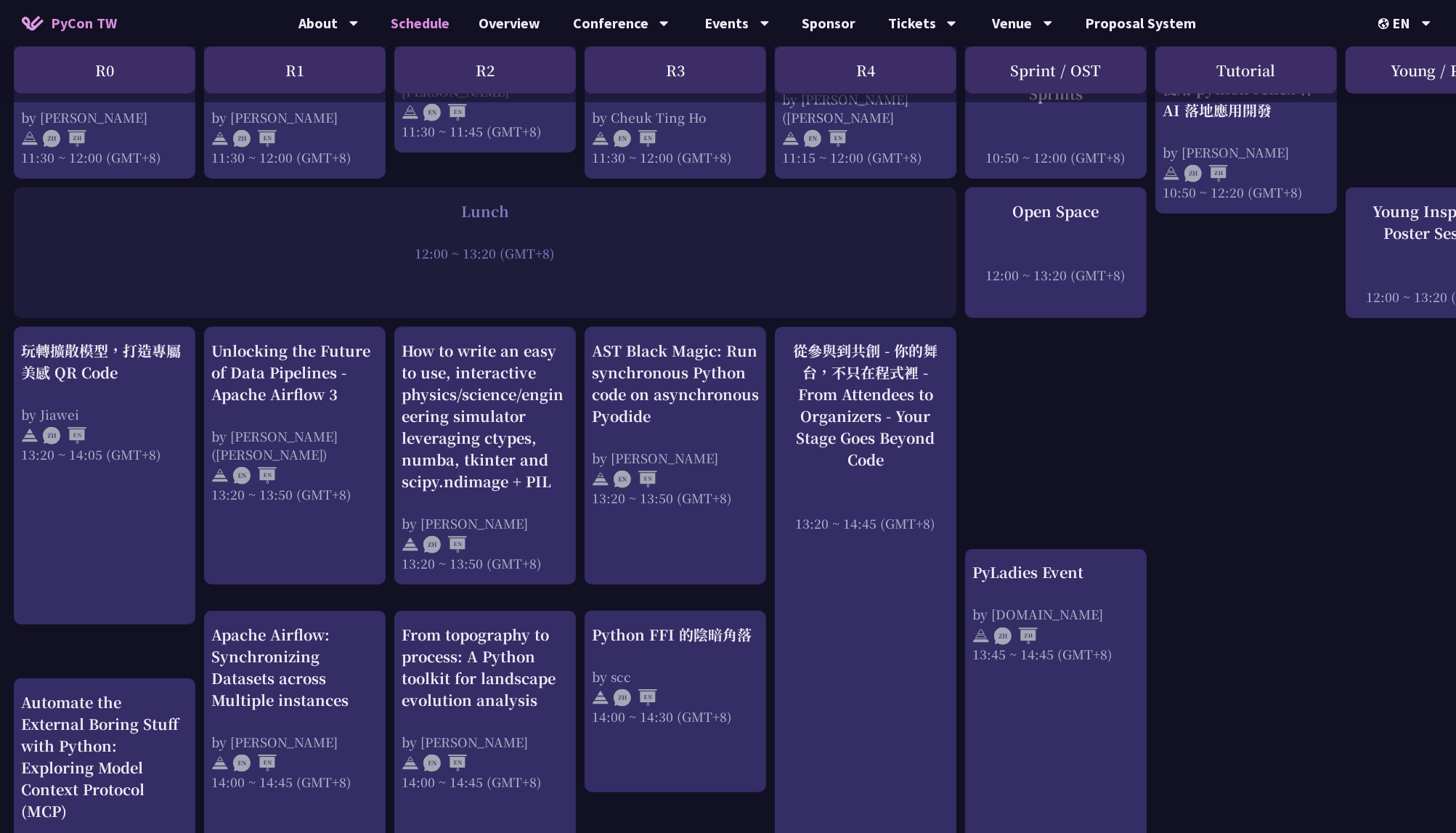
scroll to position [1005, 1]
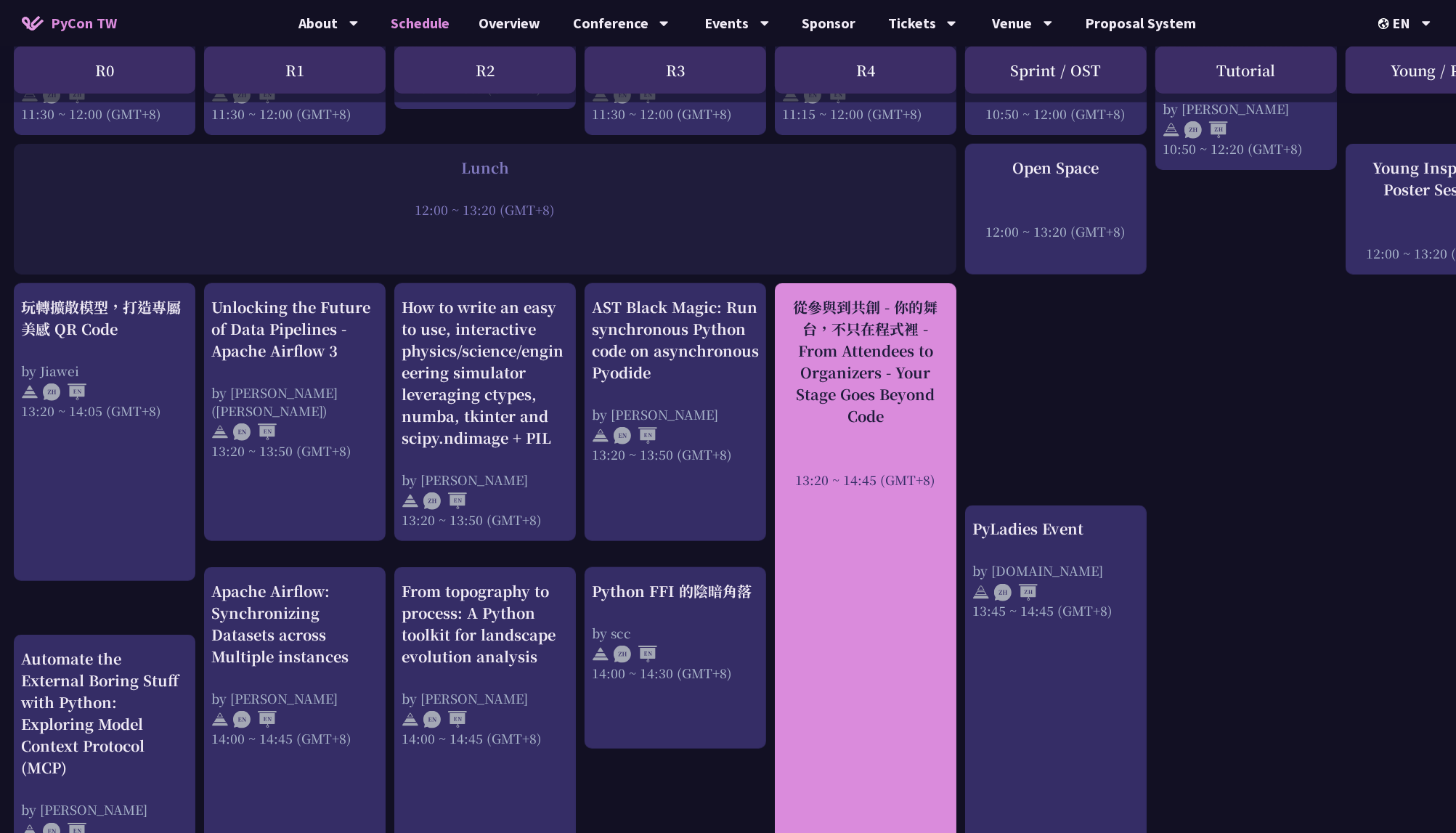
click at [861, 385] on div "從參與到共創 - 你的舞台，不只在程式裡 - From Attendees to Organizers - Your Stage Goes Beyond Co…" at bounding box center [865, 361] width 167 height 130
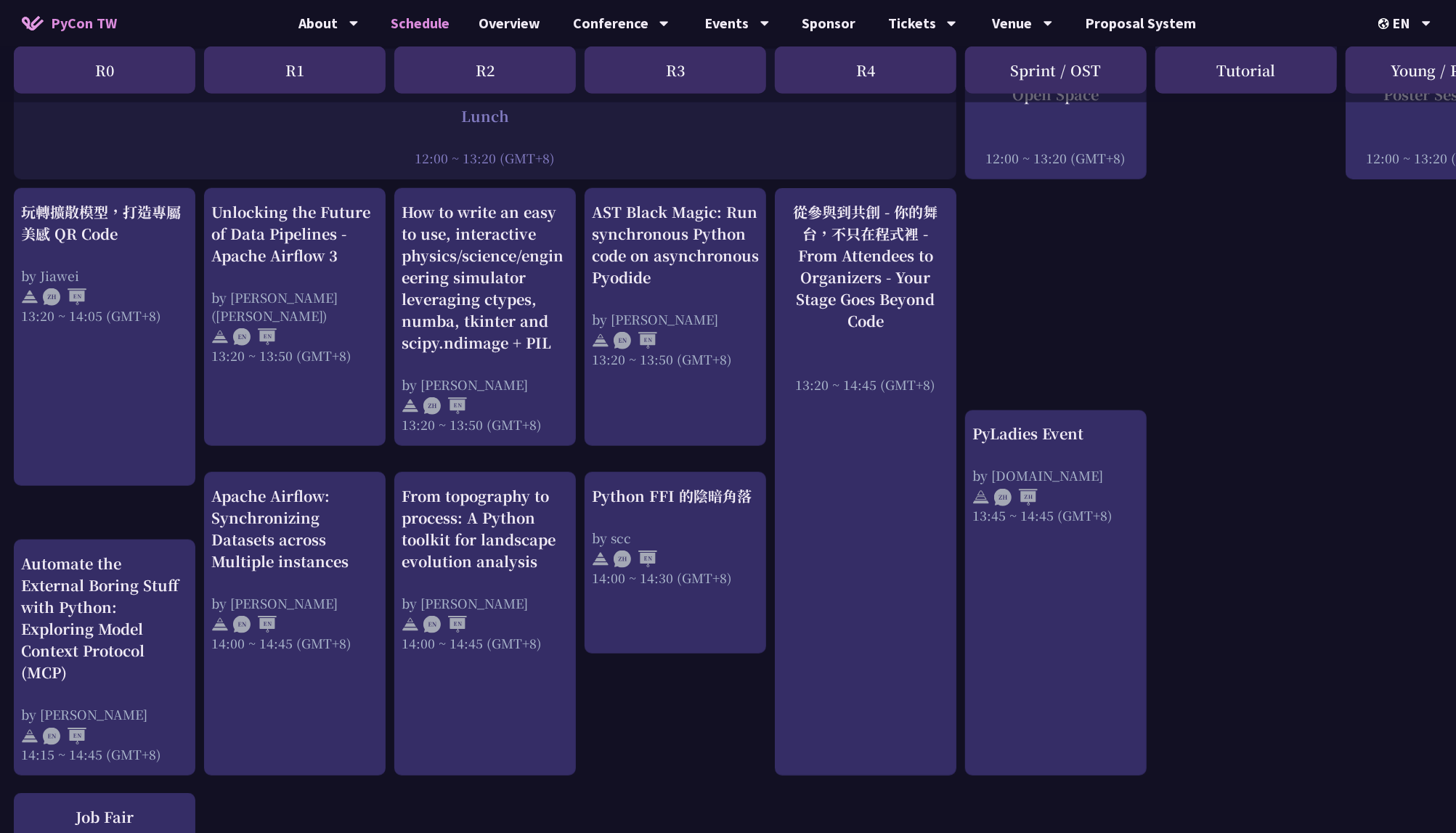
scroll to position [1100, 1]
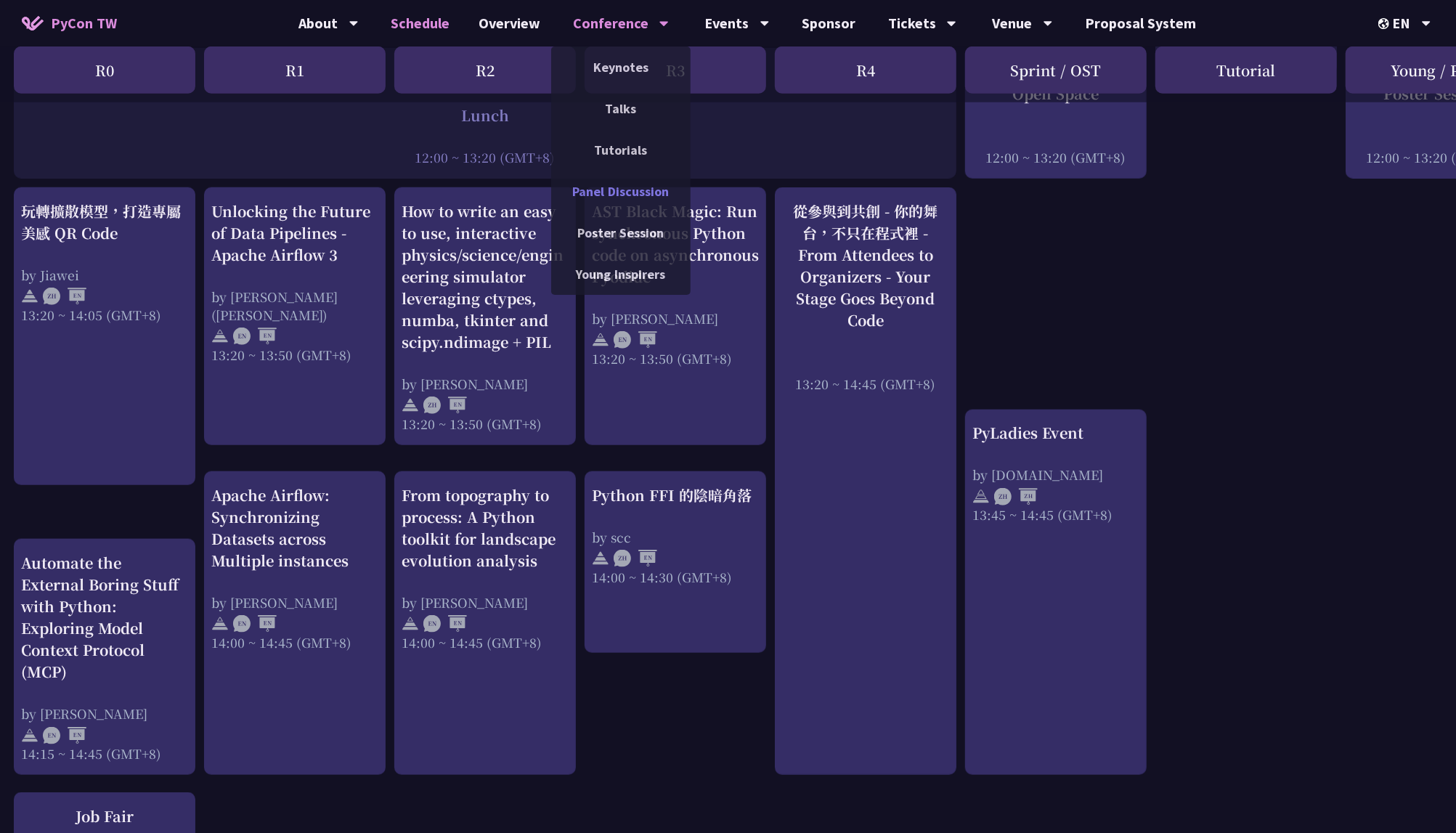
click at [633, 194] on link "Panel Discussion" at bounding box center [620, 191] width 140 height 34
